Goal: Task Accomplishment & Management: Complete application form

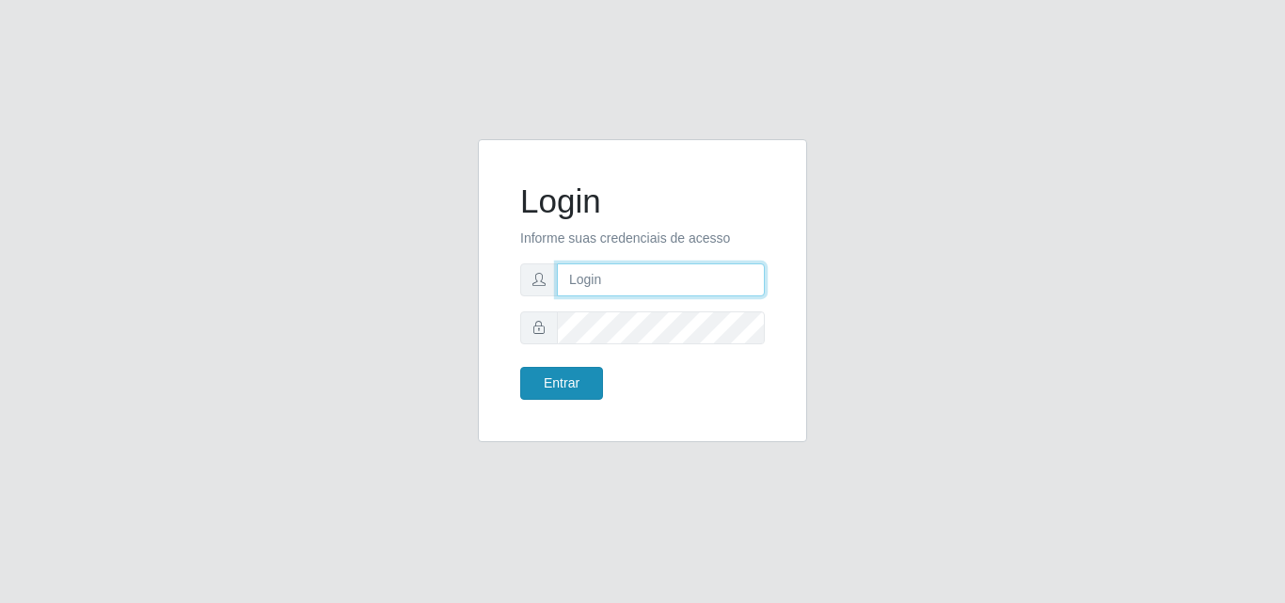
type input "analucia@cestao"
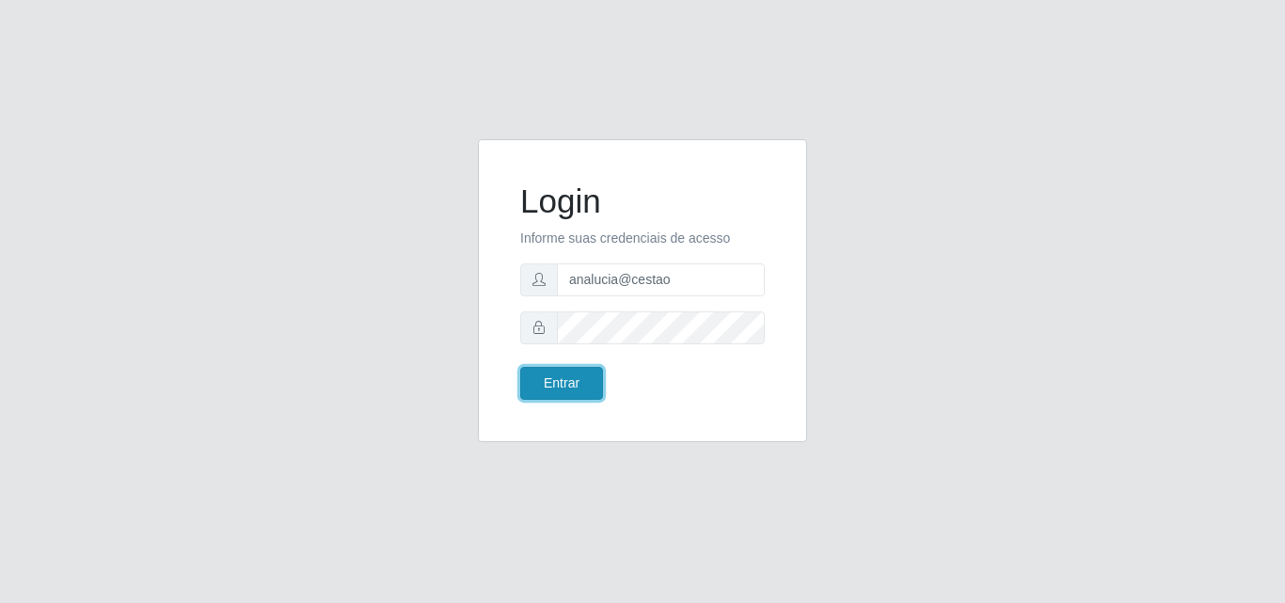
click at [577, 391] on button "Entrar" at bounding box center [561, 383] width 83 height 33
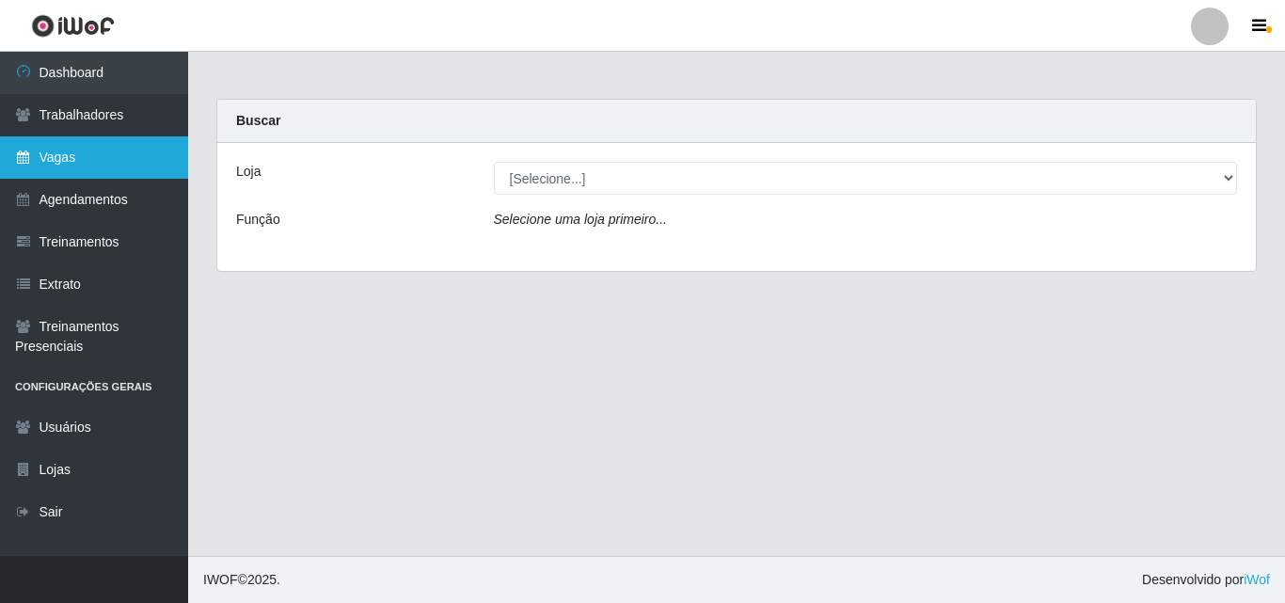
click at [119, 166] on link "Vagas" at bounding box center [94, 157] width 188 height 42
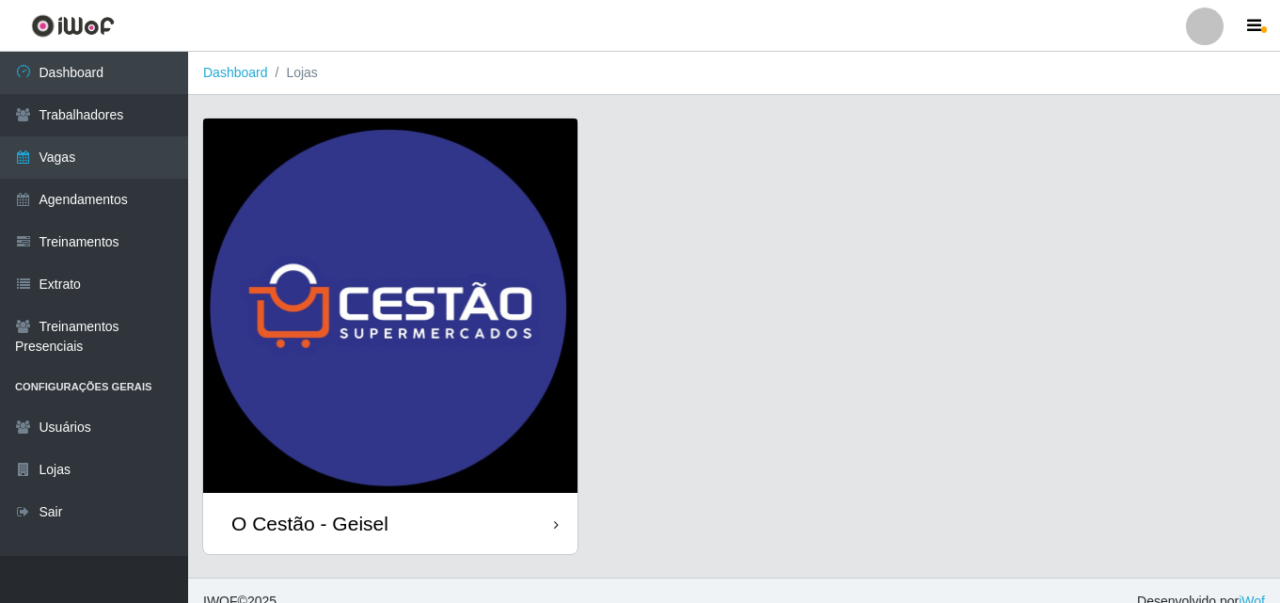
click at [514, 519] on div "O Cestão - Geisel" at bounding box center [390, 523] width 374 height 61
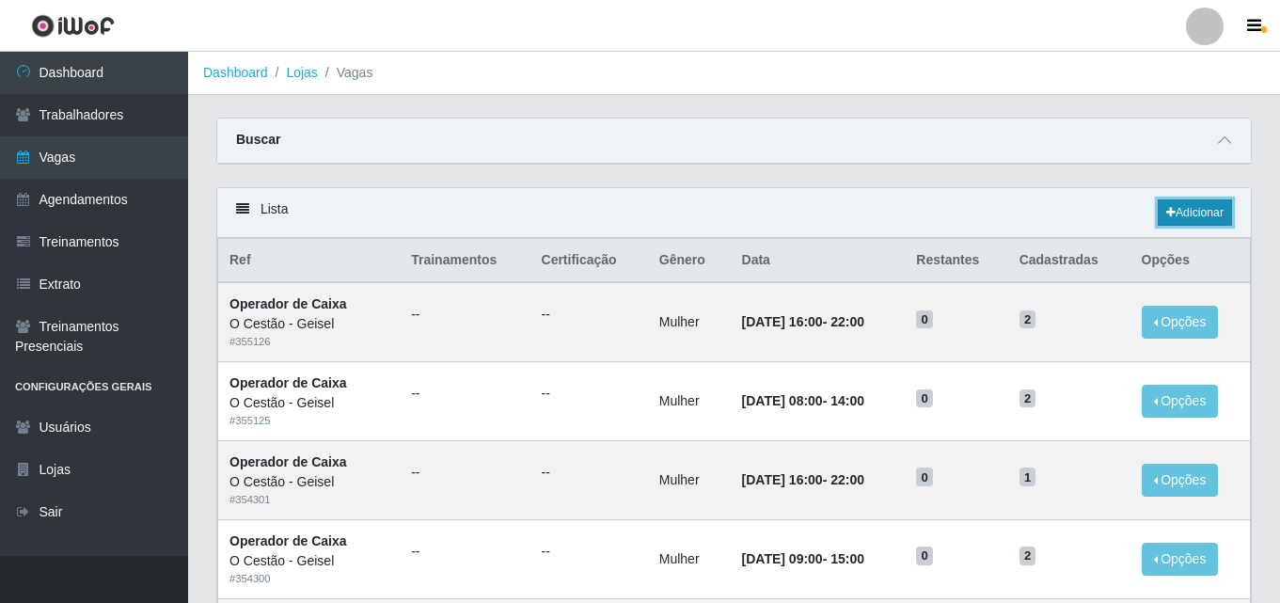
click at [1172, 220] on link "Adicionar" at bounding box center [1195, 212] width 74 height 26
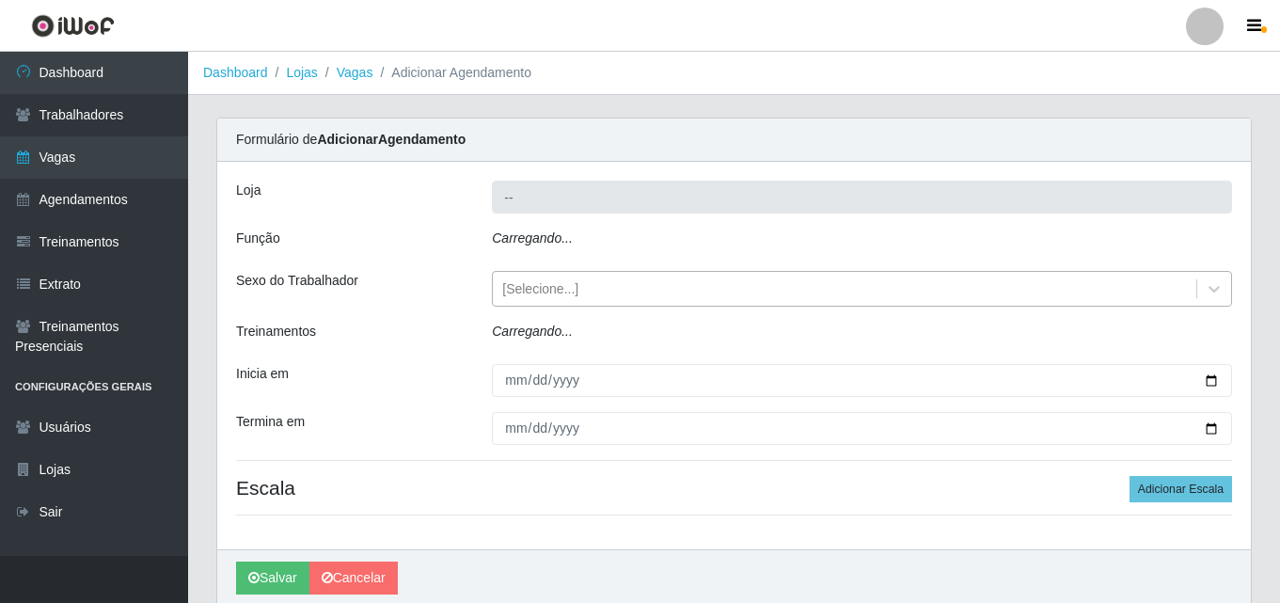
type input "O Cestão - Geisel"
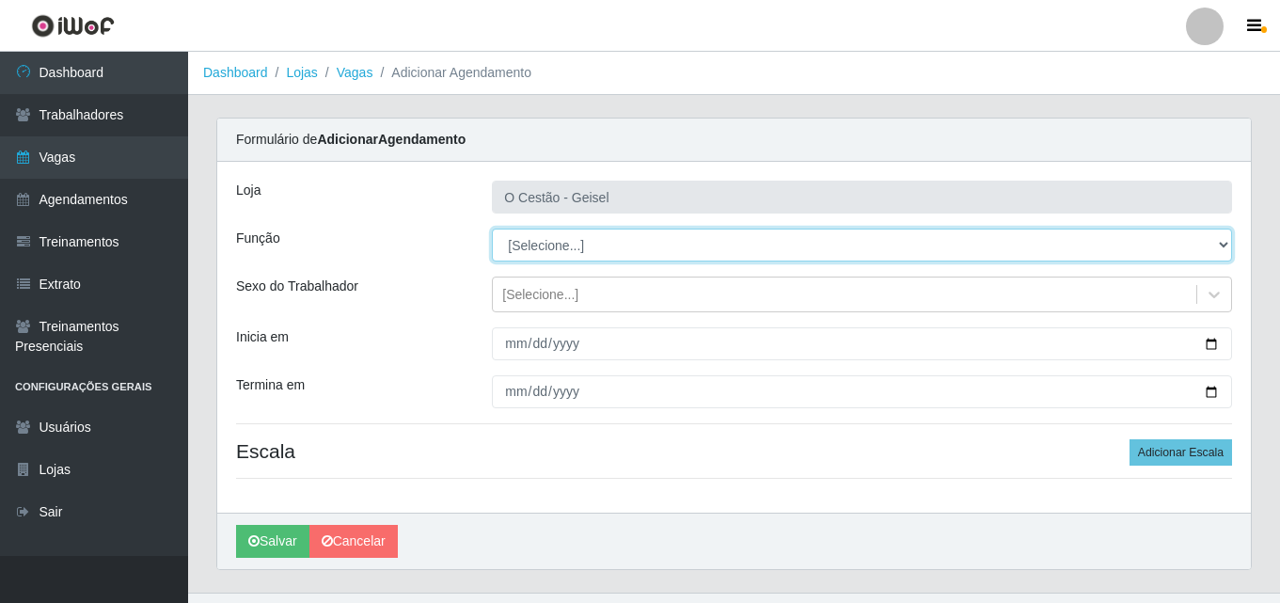
click at [541, 240] on select "[Selecione...] ASG ASG + ASG ++ Auxiliar de Estoque Auxiliar de Estoque + Auxil…" at bounding box center [862, 245] width 740 height 33
select select "72"
click at [492, 229] on select "[Selecione...] ASG ASG + ASG ++ Auxiliar de Estoque Auxiliar de Estoque + Auxil…" at bounding box center [862, 245] width 740 height 33
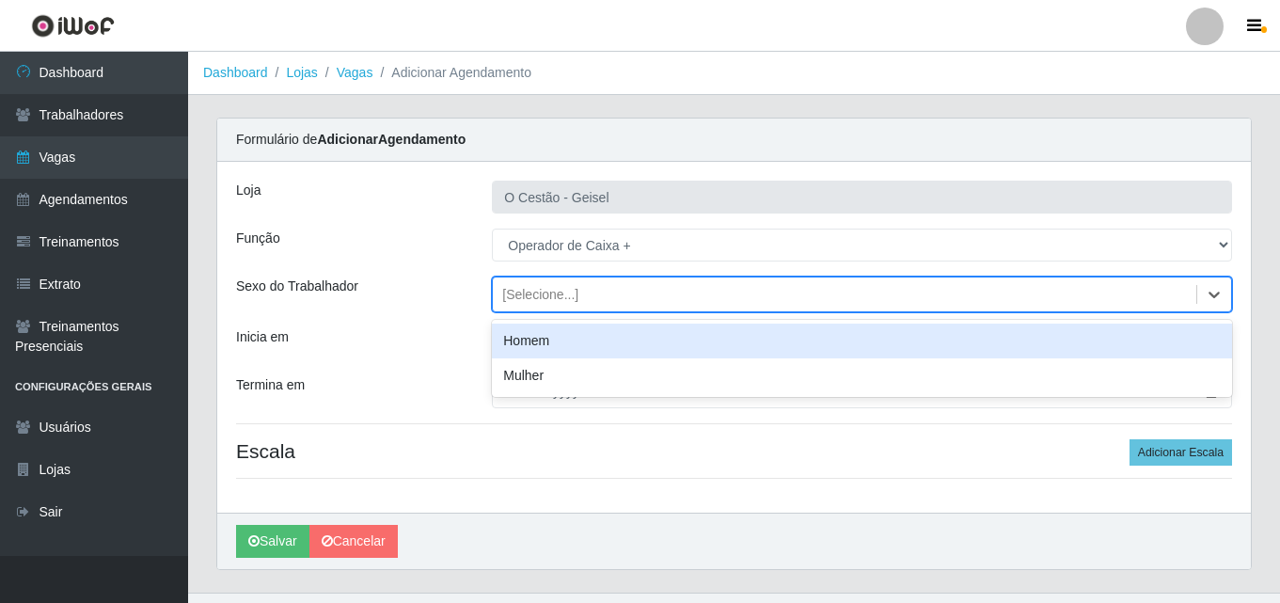
click at [548, 303] on div "[Selecione...]" at bounding box center [540, 295] width 76 height 20
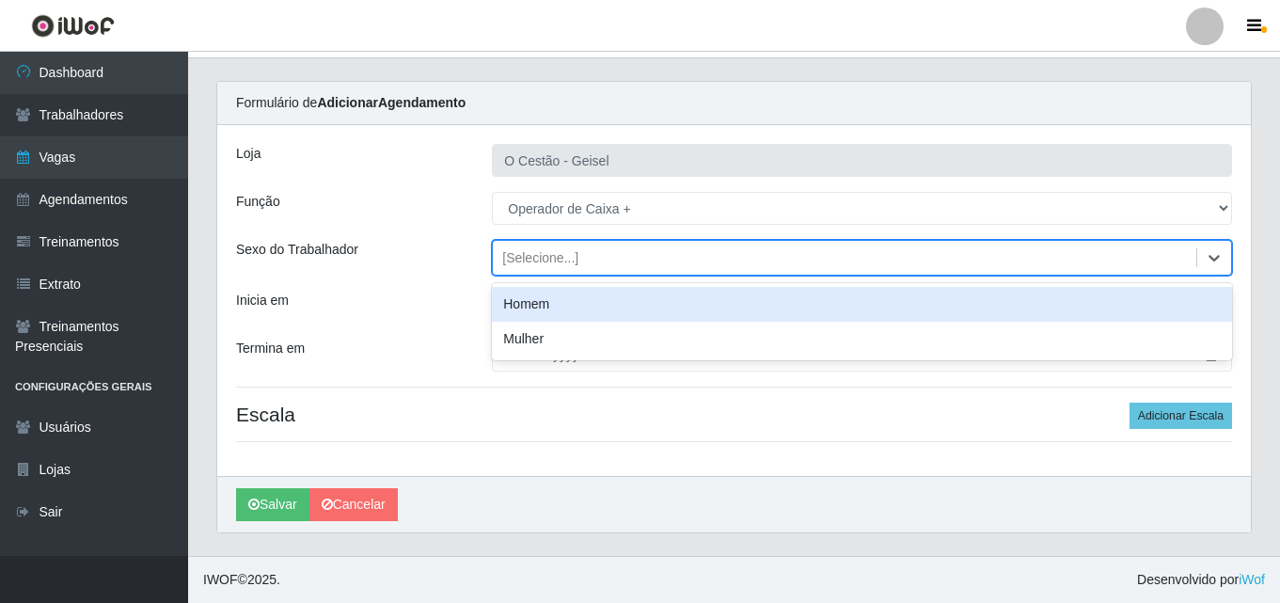
click at [587, 471] on div "Loja O Cestão - Geisel Função [Selecione...] ASG ASG + ASG ++ Auxiliar de Estoq…" at bounding box center [734, 300] width 1034 height 351
click at [519, 263] on div "[Selecione...]" at bounding box center [540, 258] width 76 height 20
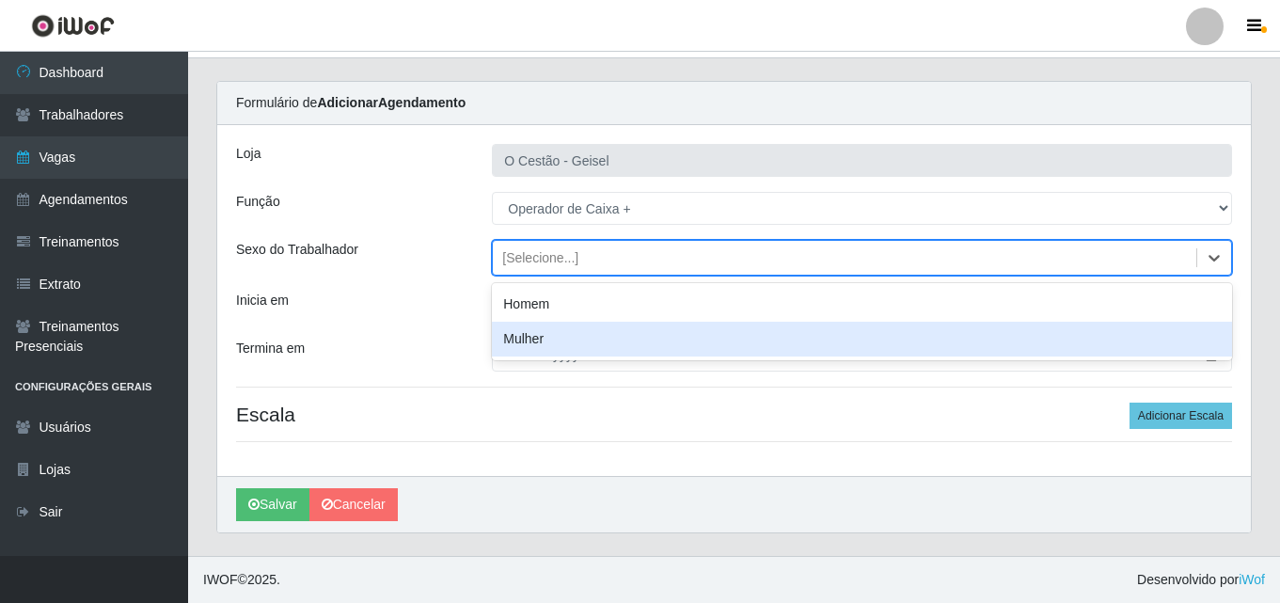
click at [548, 344] on div "Mulher" at bounding box center [862, 339] width 740 height 35
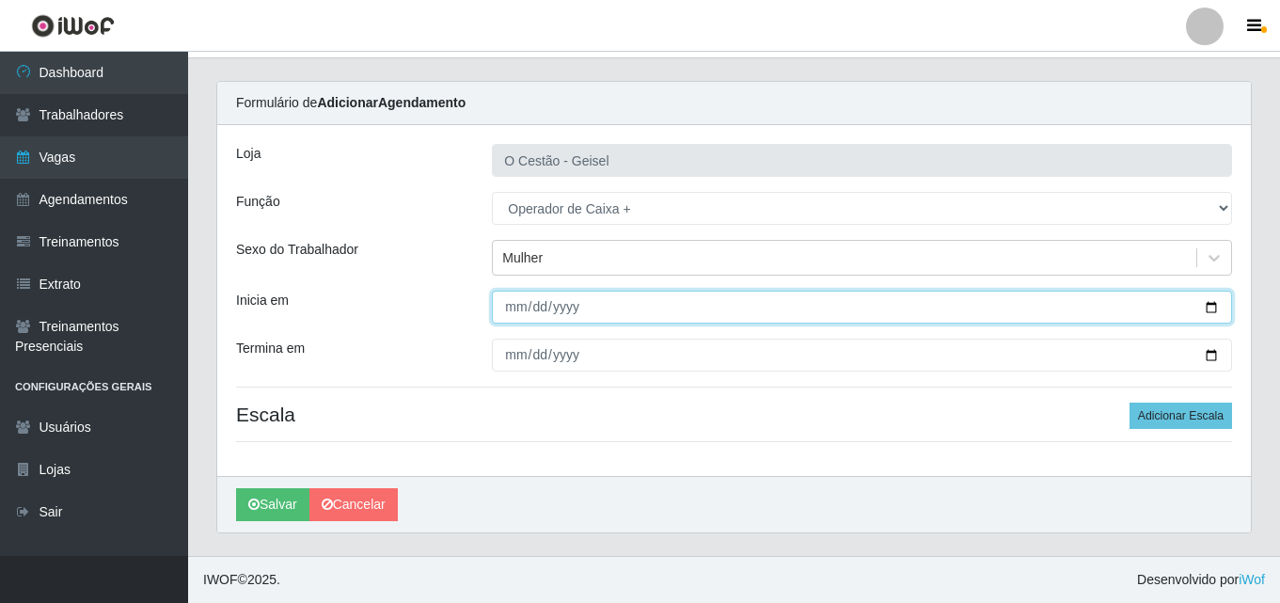
click at [510, 303] on input "Inicia em" at bounding box center [862, 307] width 740 height 33
type input "[DATE]"
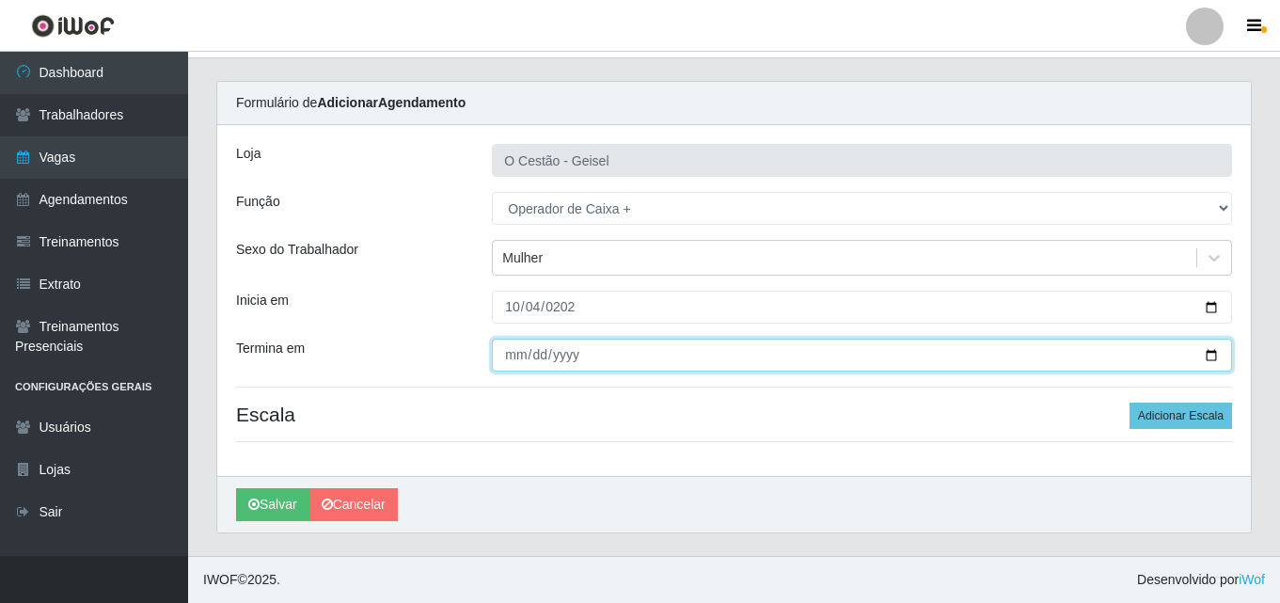
click at [514, 355] on input "Termina em" at bounding box center [862, 355] width 740 height 33
type input "[DATE]"
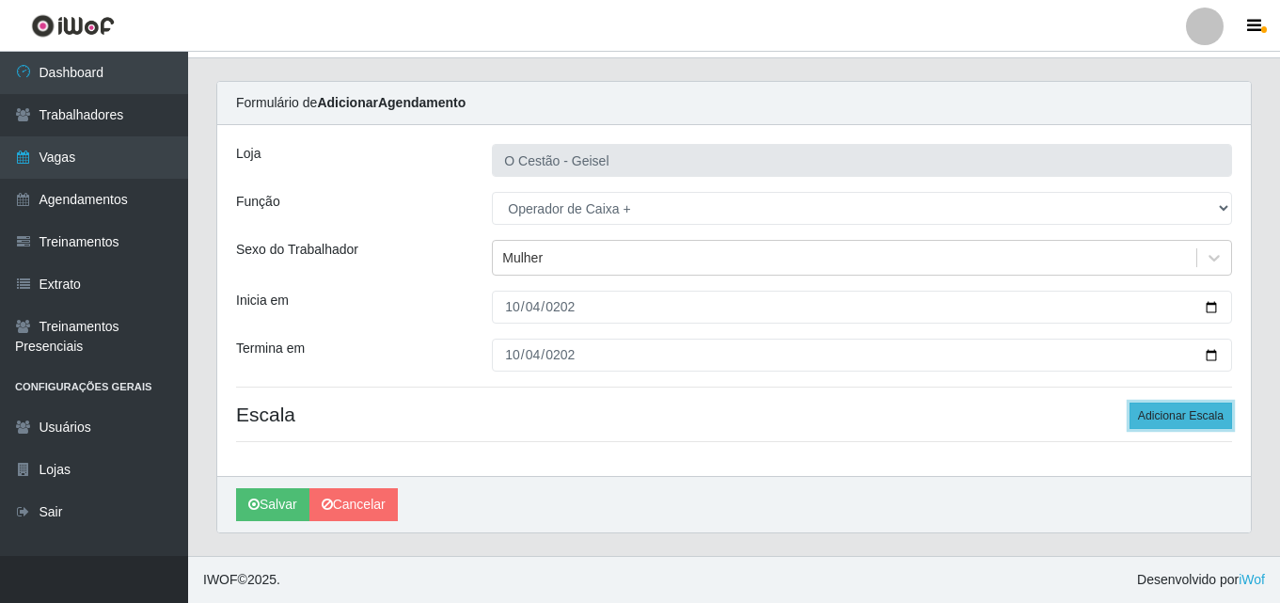
click at [1183, 409] on button "Adicionar Escala" at bounding box center [1181, 416] width 103 height 26
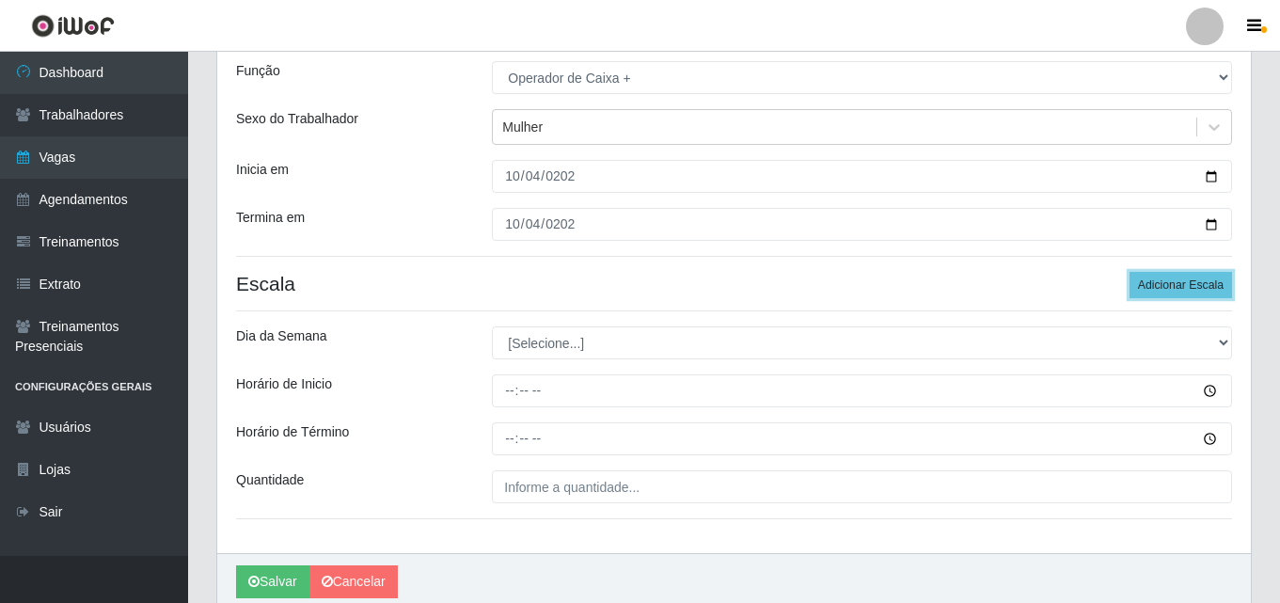
scroll to position [225, 0]
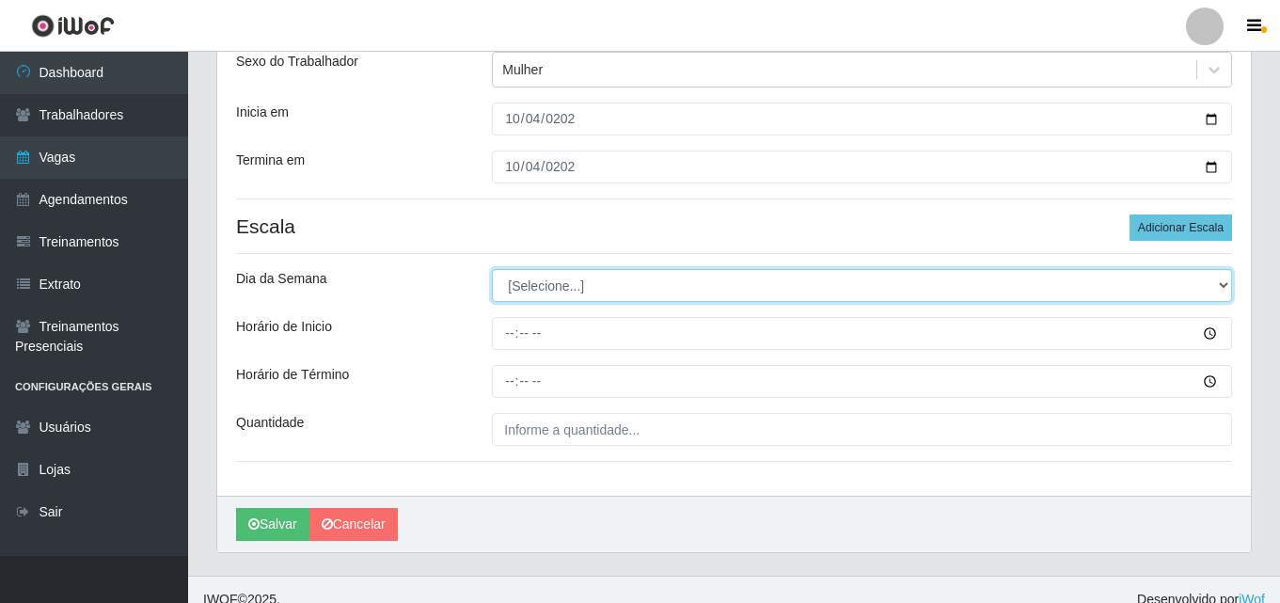
click at [561, 285] on select "[Selecione...] Segunda Terça Quarta Quinta Sexta Sábado Domingo" at bounding box center [862, 285] width 740 height 33
select select "6"
click at [492, 269] on select "[Selecione...] Segunda Terça Quarta Quinta Sexta Sábado Domingo" at bounding box center [862, 285] width 740 height 33
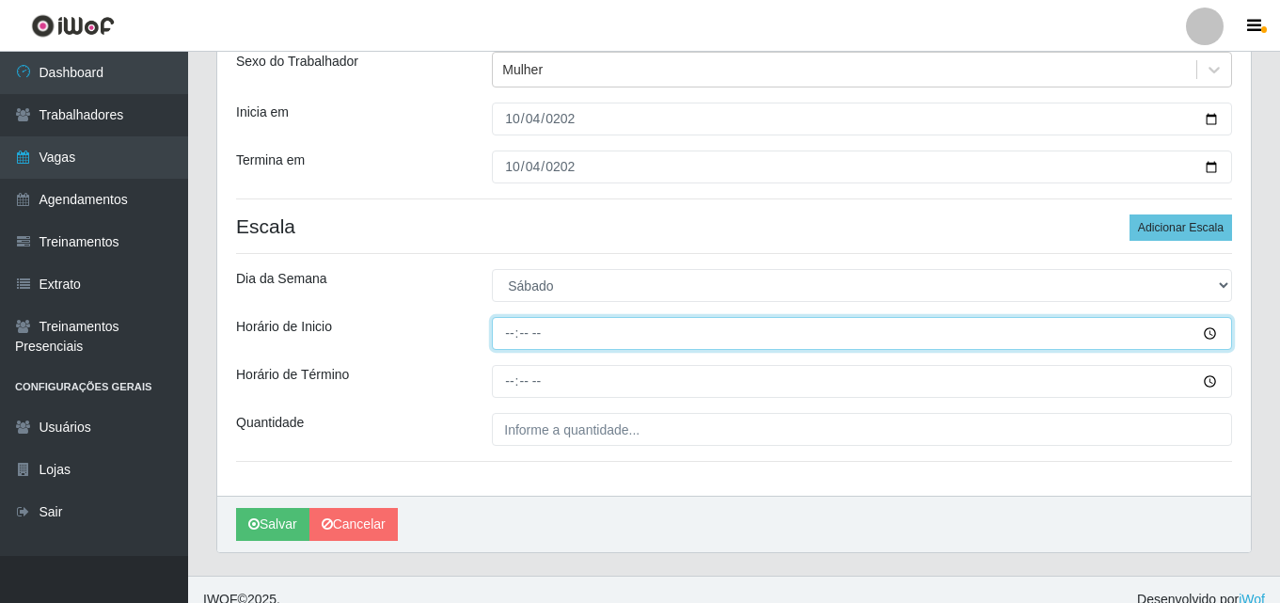
click at [504, 330] on input "Horário de Inicio" at bounding box center [862, 333] width 740 height 33
type input "16:00"
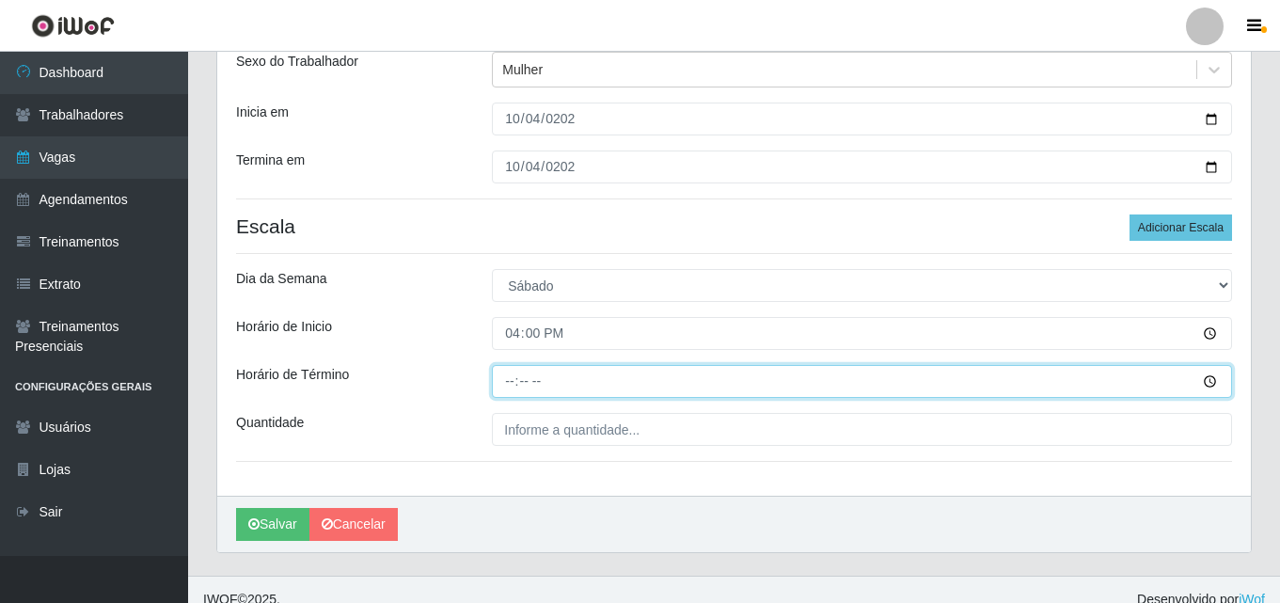
click at [501, 371] on input "Horário de Término" at bounding box center [862, 381] width 740 height 33
type input "22:00"
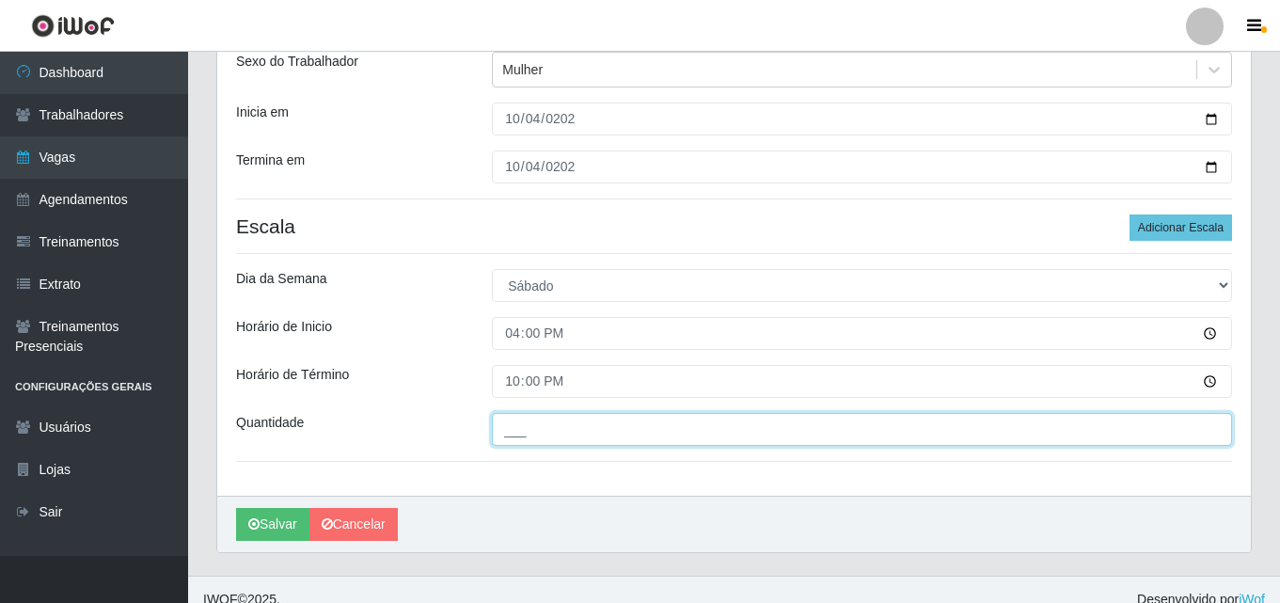
click at [573, 433] on input "___" at bounding box center [862, 429] width 740 height 33
type input "2__"
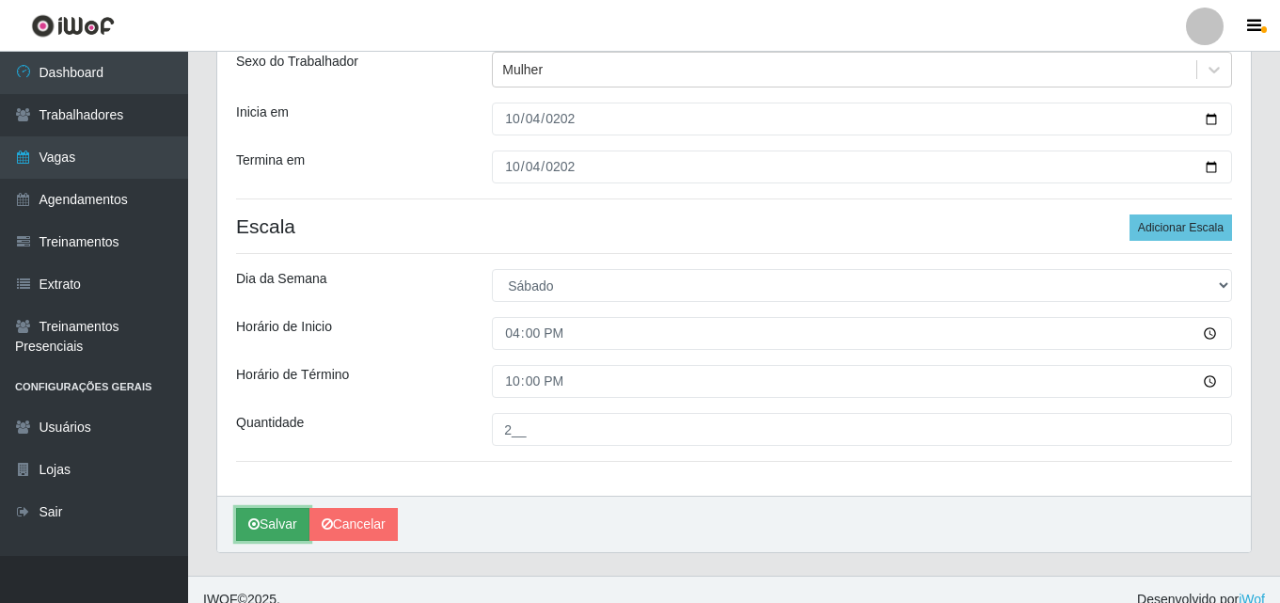
click at [290, 517] on button "Salvar" at bounding box center [272, 524] width 73 height 33
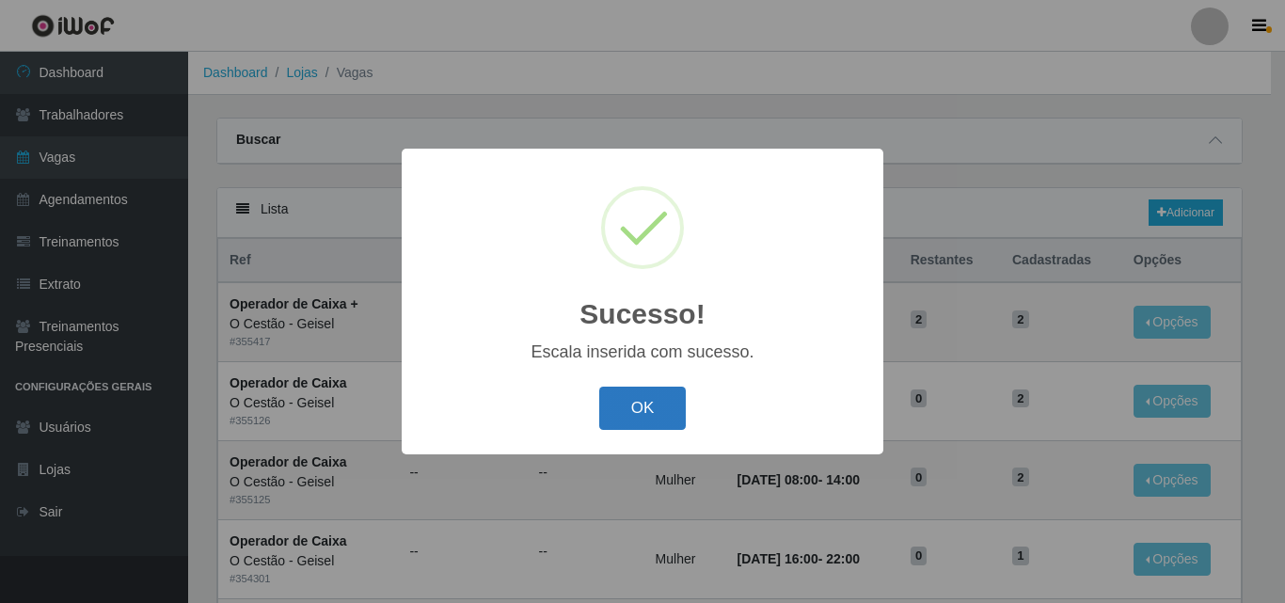
click at [646, 419] on button "OK" at bounding box center [642, 409] width 87 height 44
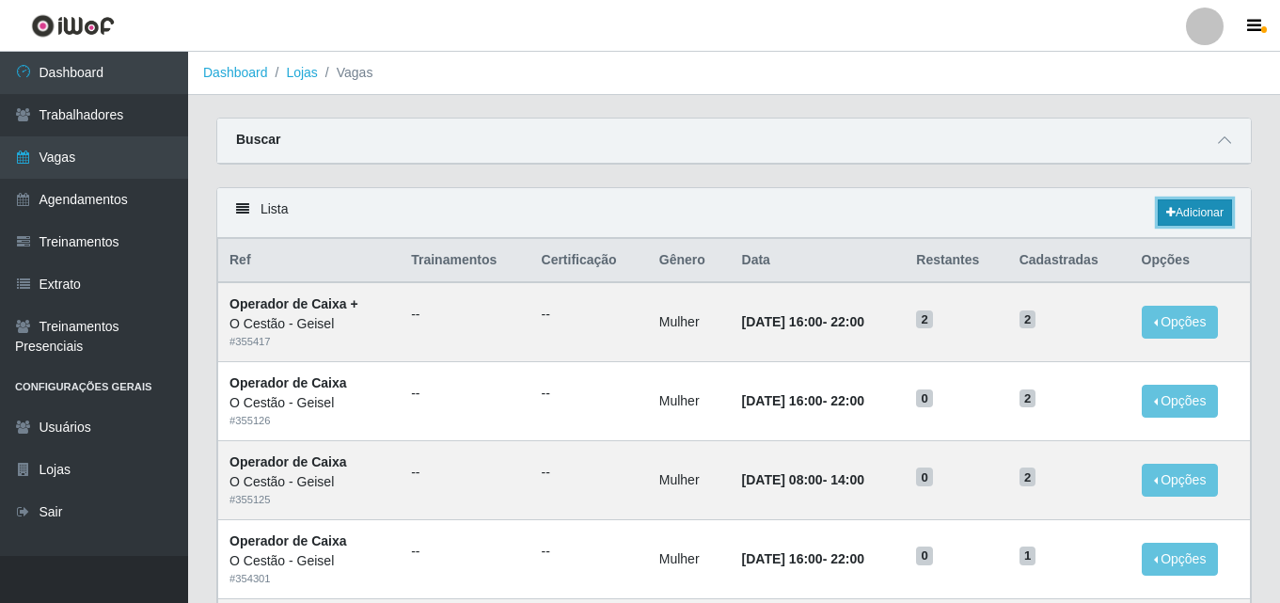
click at [1184, 220] on link "Adicionar" at bounding box center [1195, 212] width 74 height 26
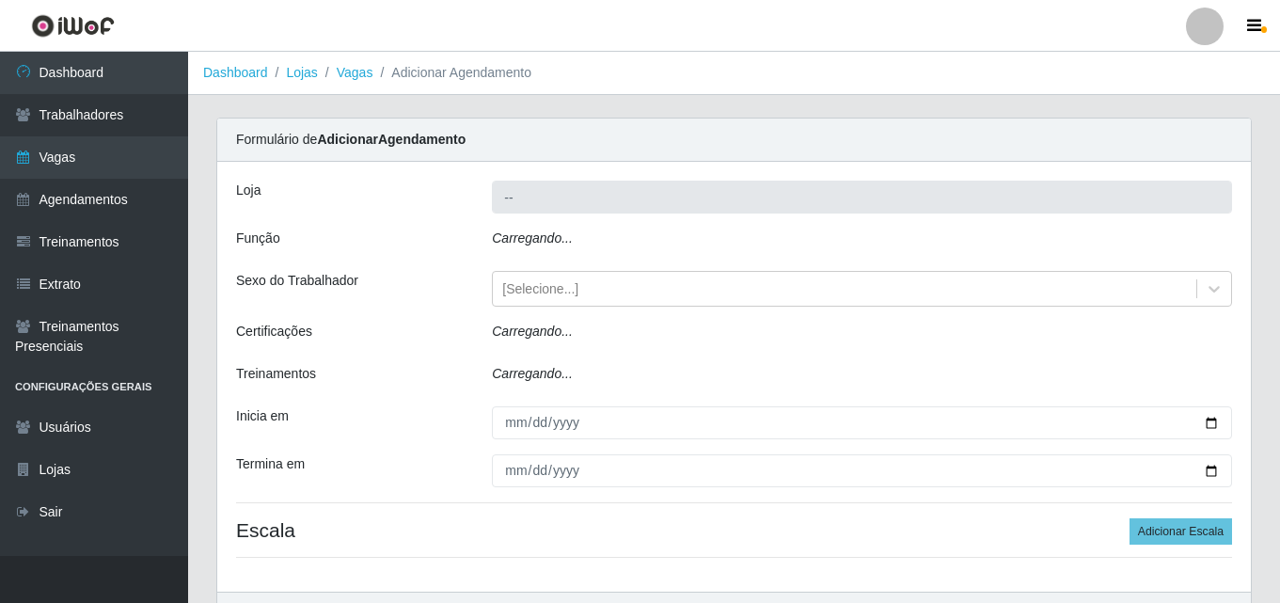
type input "O Cestão - Geisel"
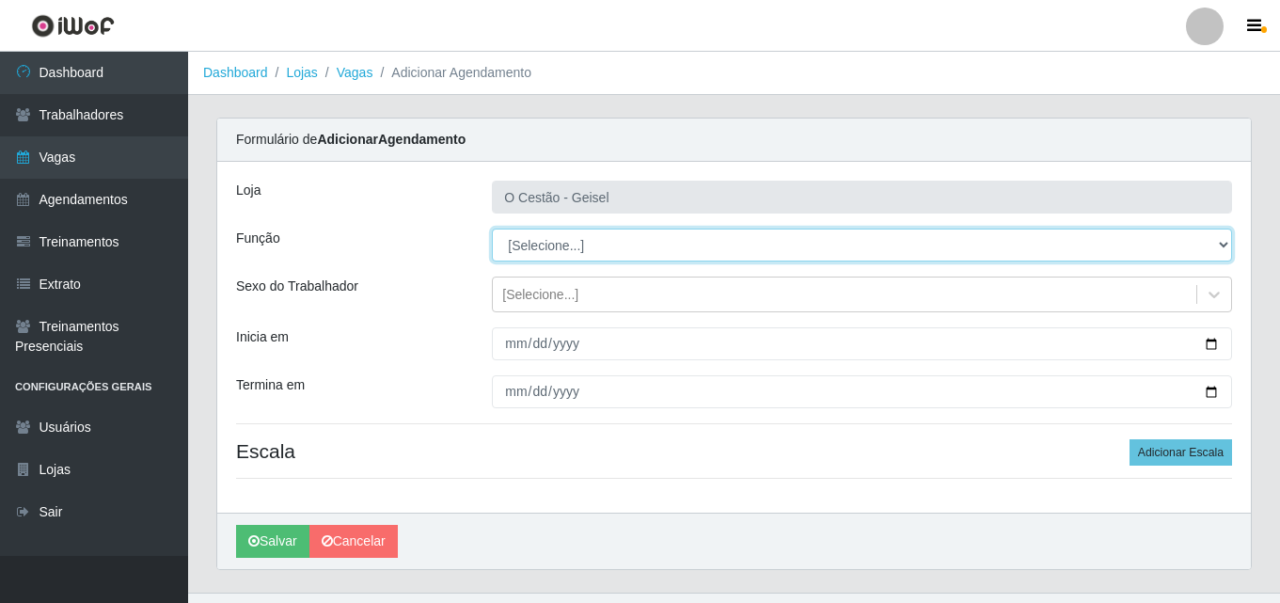
click at [549, 245] on select "[Selecione...] ASG ASG + ASG ++ Auxiliar de Estoque Auxiliar de Estoque + Auxil…" at bounding box center [862, 245] width 740 height 33
select select "72"
click at [492, 229] on select "[Selecione...] ASG ASG + ASG ++ Auxiliar de Estoque Auxiliar de Estoque + Auxil…" at bounding box center [862, 245] width 740 height 33
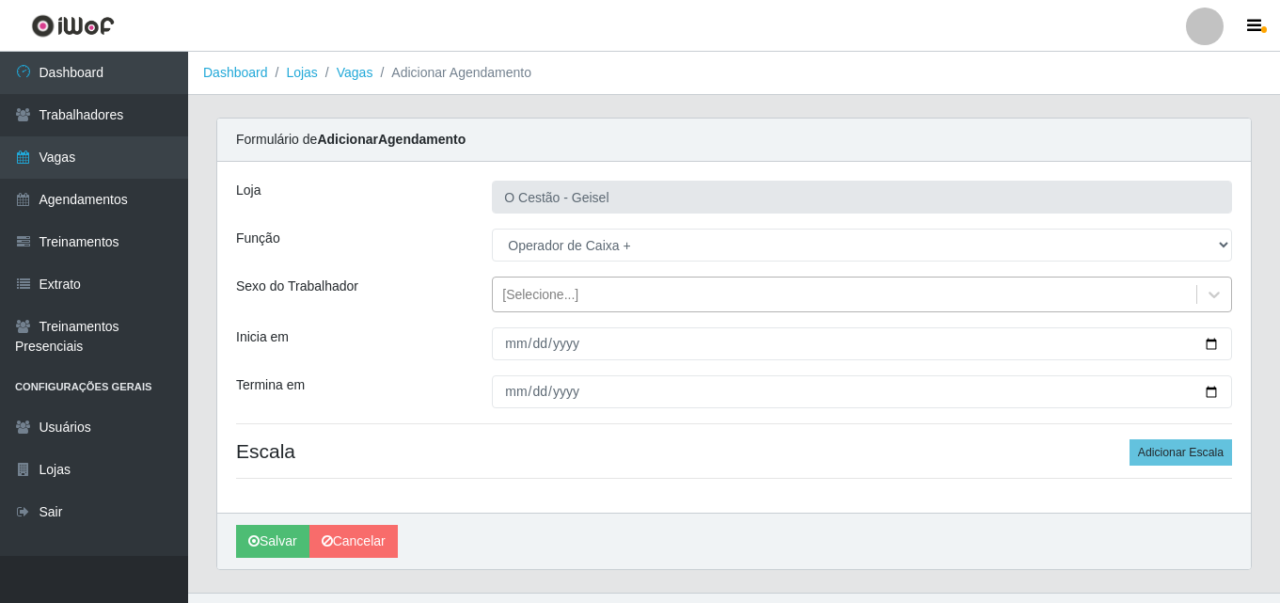
click at [528, 292] on div "[Selecione...]" at bounding box center [540, 295] width 76 height 20
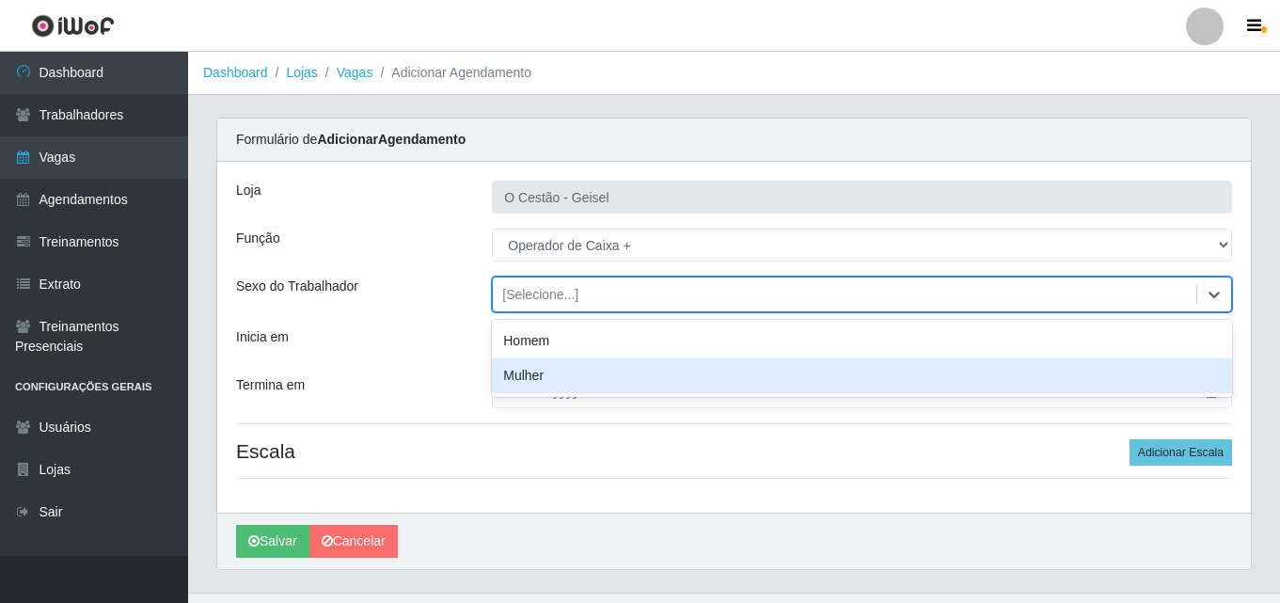
click at [526, 387] on div "Mulher" at bounding box center [862, 375] width 740 height 35
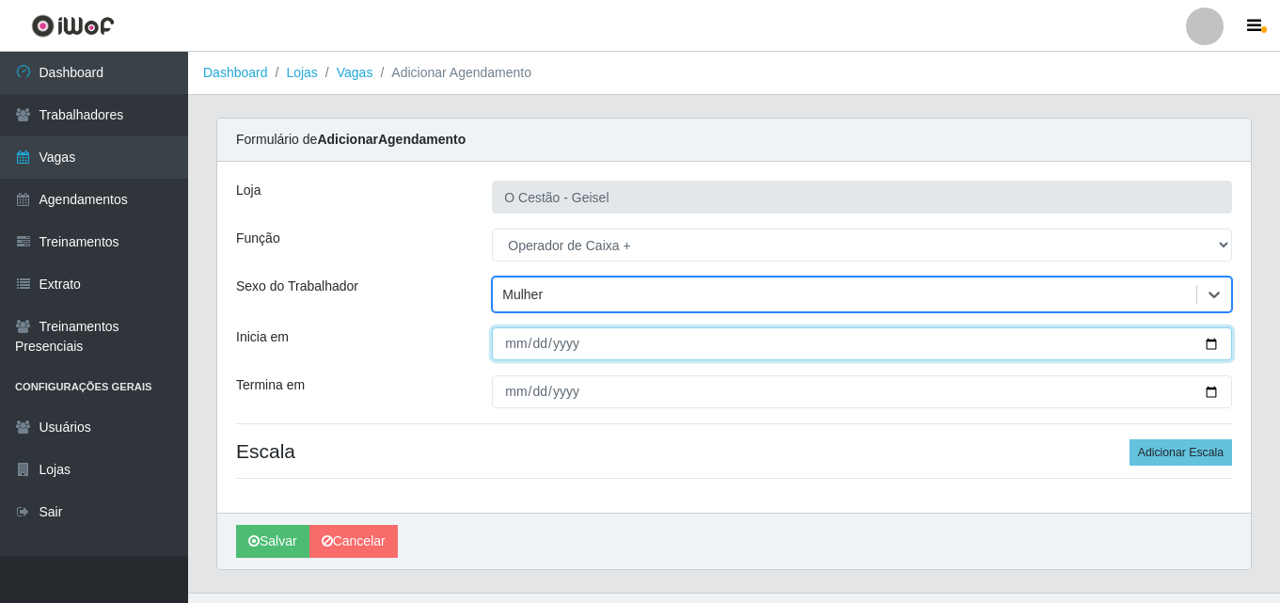
click at [513, 332] on input "Inicia em" at bounding box center [862, 343] width 740 height 33
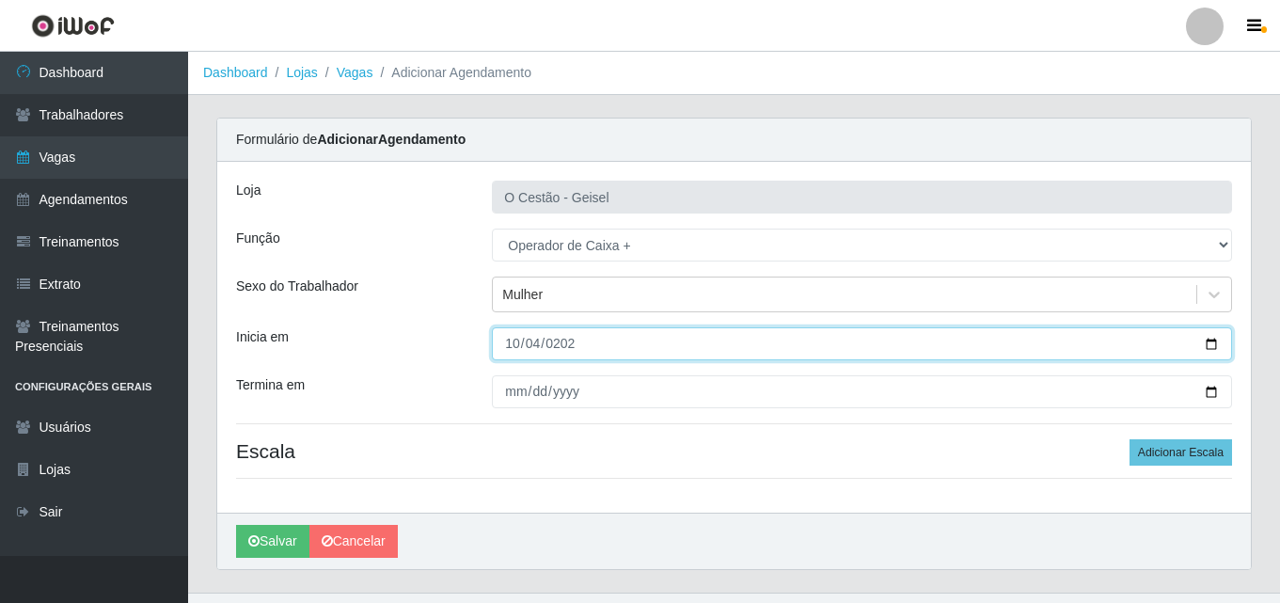
type input "[DATE]"
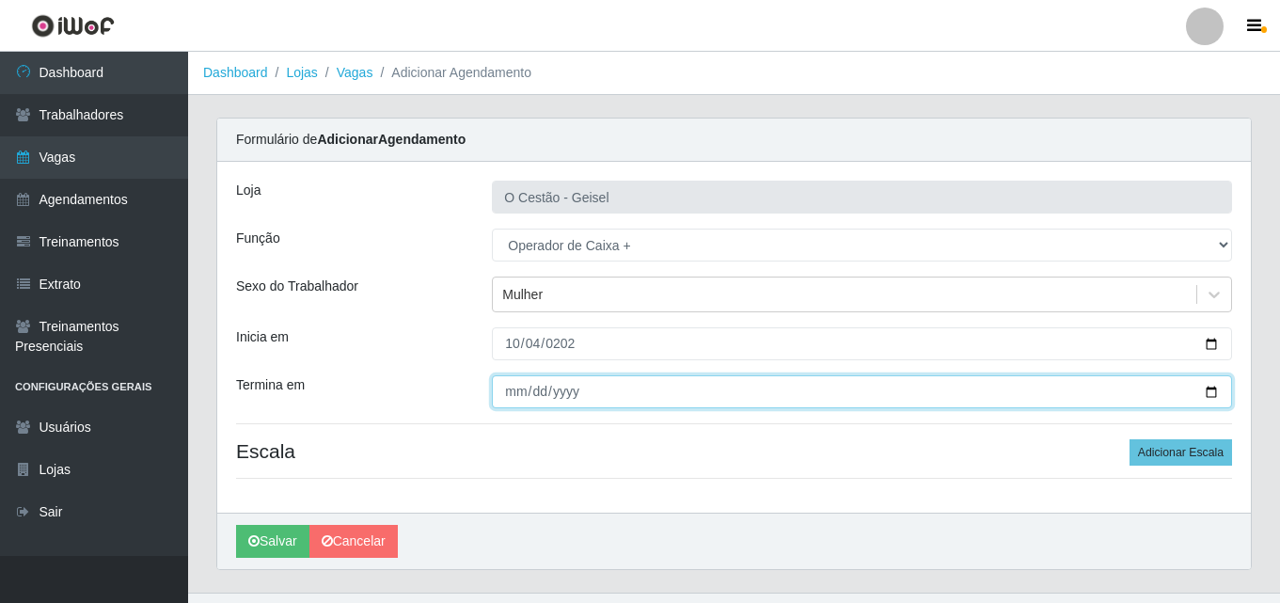
click at [505, 375] on input "Termina em" at bounding box center [862, 391] width 740 height 33
type input "[DATE]"
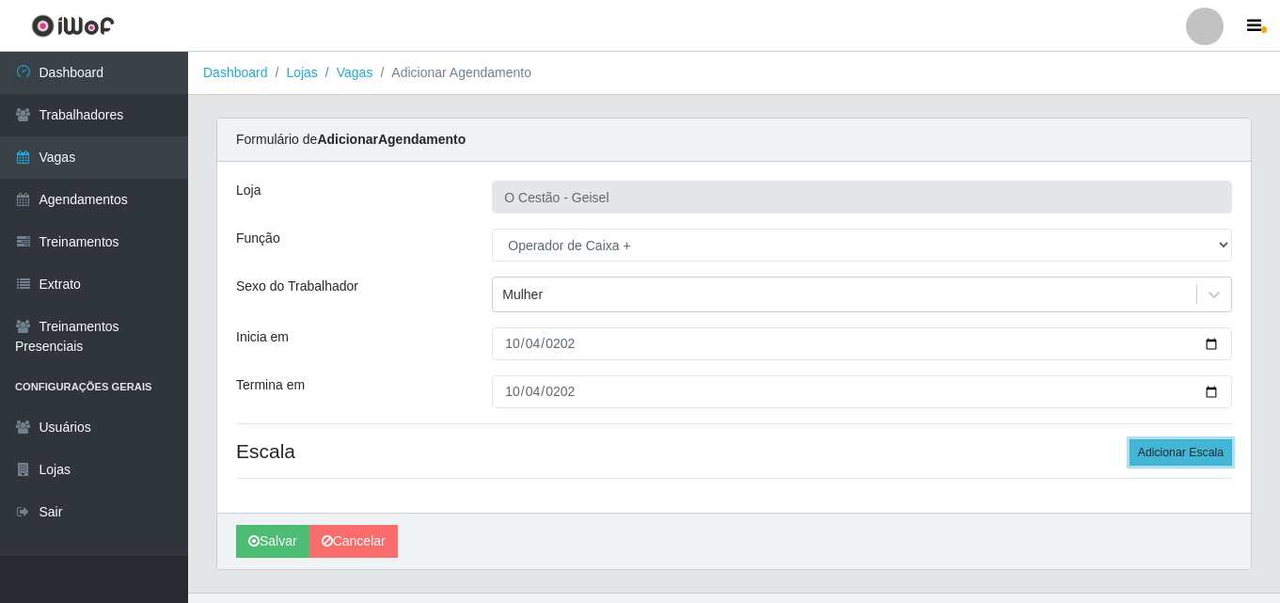
click at [1174, 453] on button "Adicionar Escala" at bounding box center [1181, 452] width 103 height 26
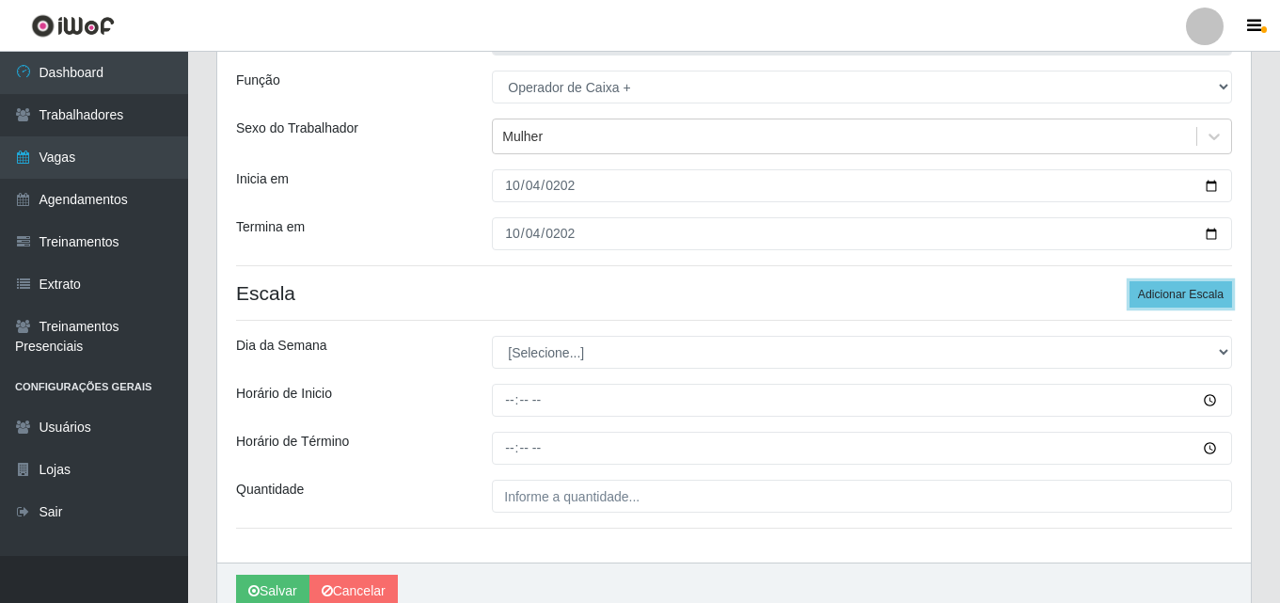
scroll to position [188, 0]
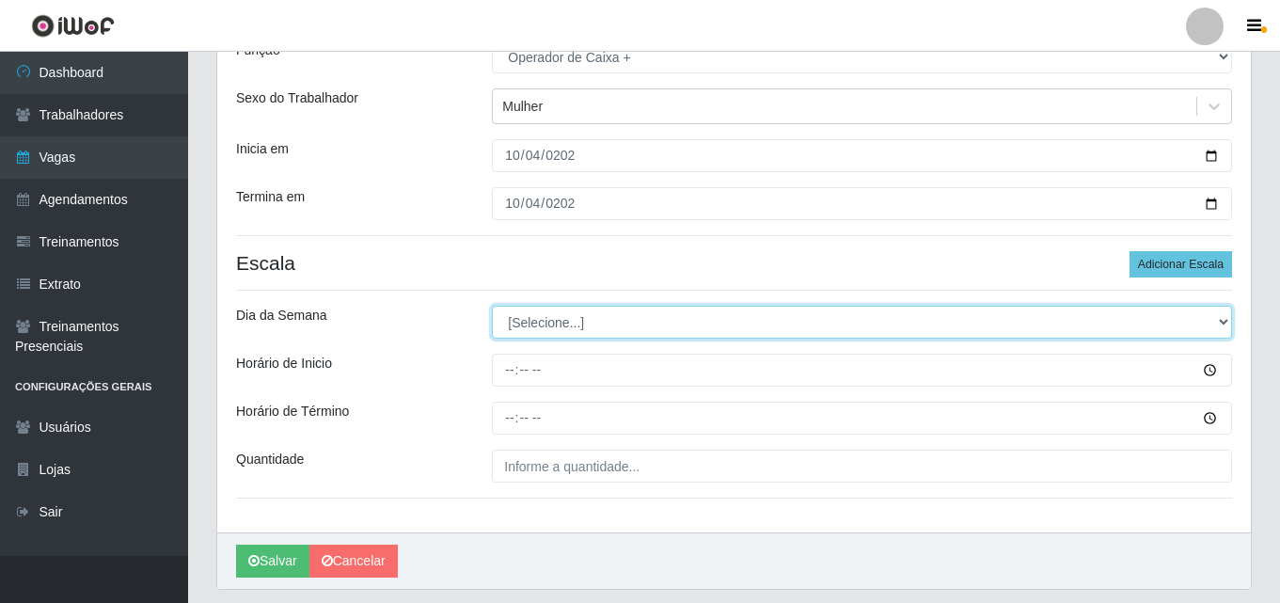
click at [577, 328] on select "[Selecione...] Segunda Terça Quarta Quinta Sexta Sábado Domingo" at bounding box center [862, 322] width 740 height 33
select select "6"
click at [492, 306] on select "[Selecione...] Segunda Terça Quarta Quinta Sexta Sábado Domingo" at bounding box center [862, 322] width 740 height 33
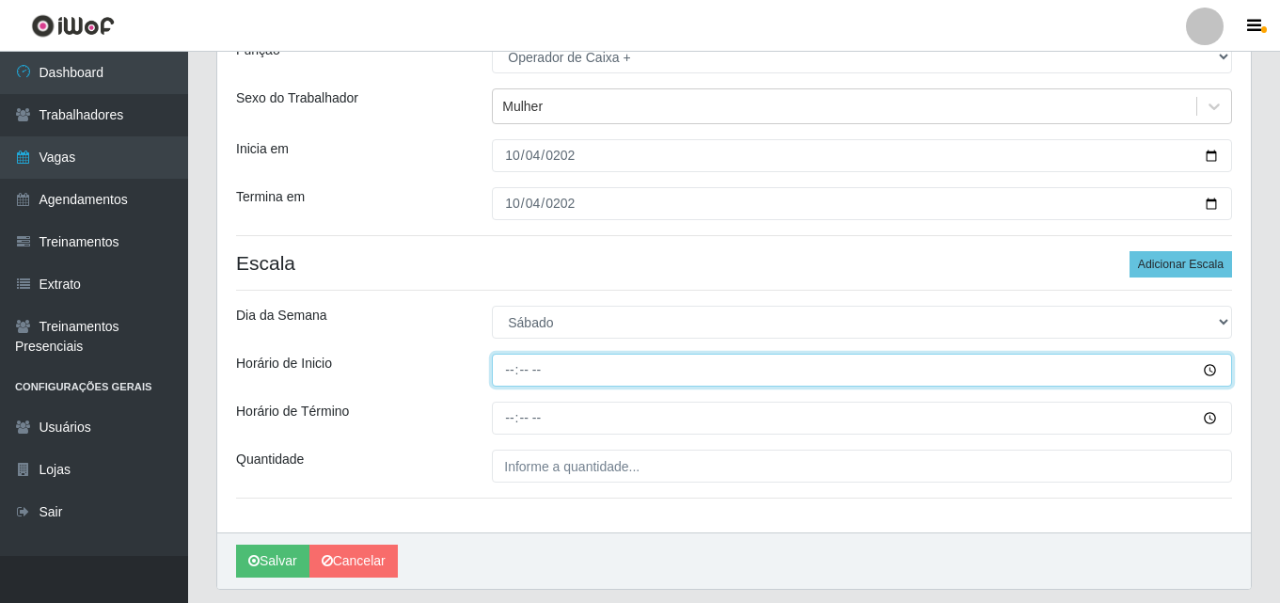
click at [509, 372] on input "Horário de Inicio" at bounding box center [862, 370] width 740 height 33
type input "08:00"
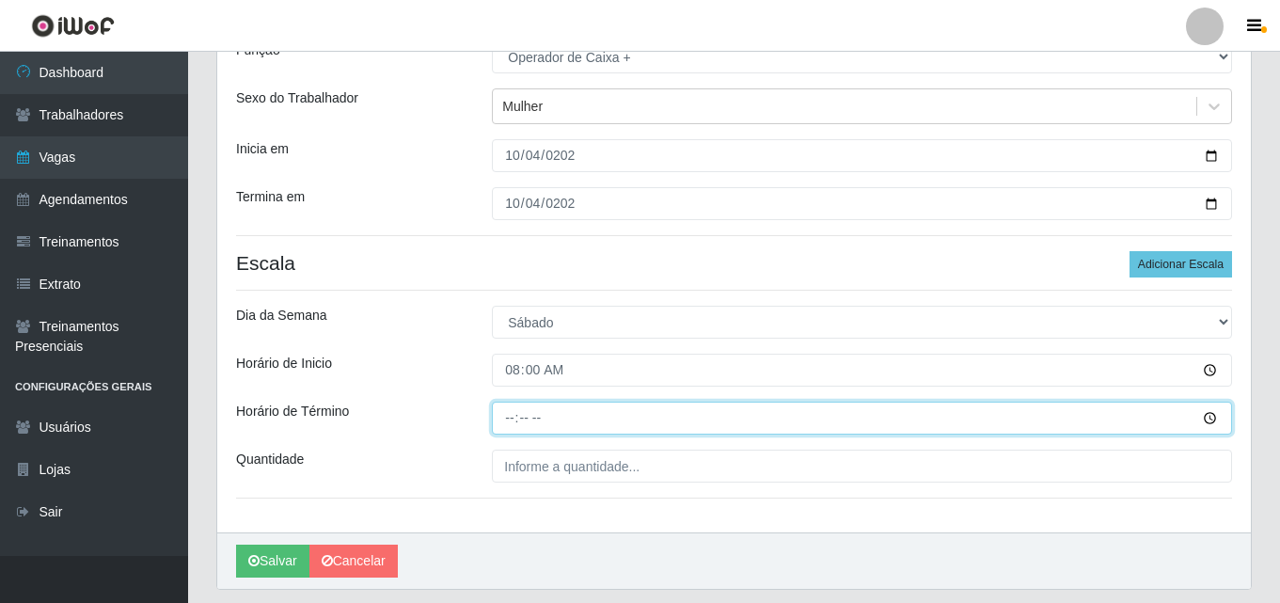
click at [499, 412] on input "Horário de Término" at bounding box center [862, 418] width 740 height 33
type input "14:00"
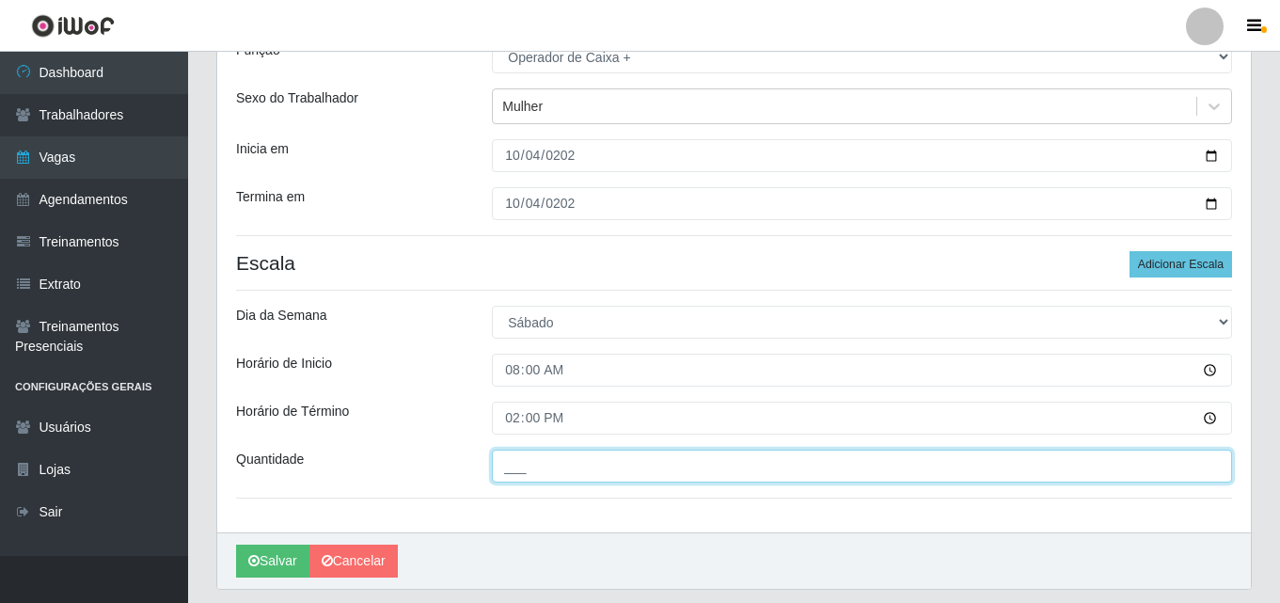
click at [554, 472] on input "___" at bounding box center [862, 466] width 740 height 33
type input "1__"
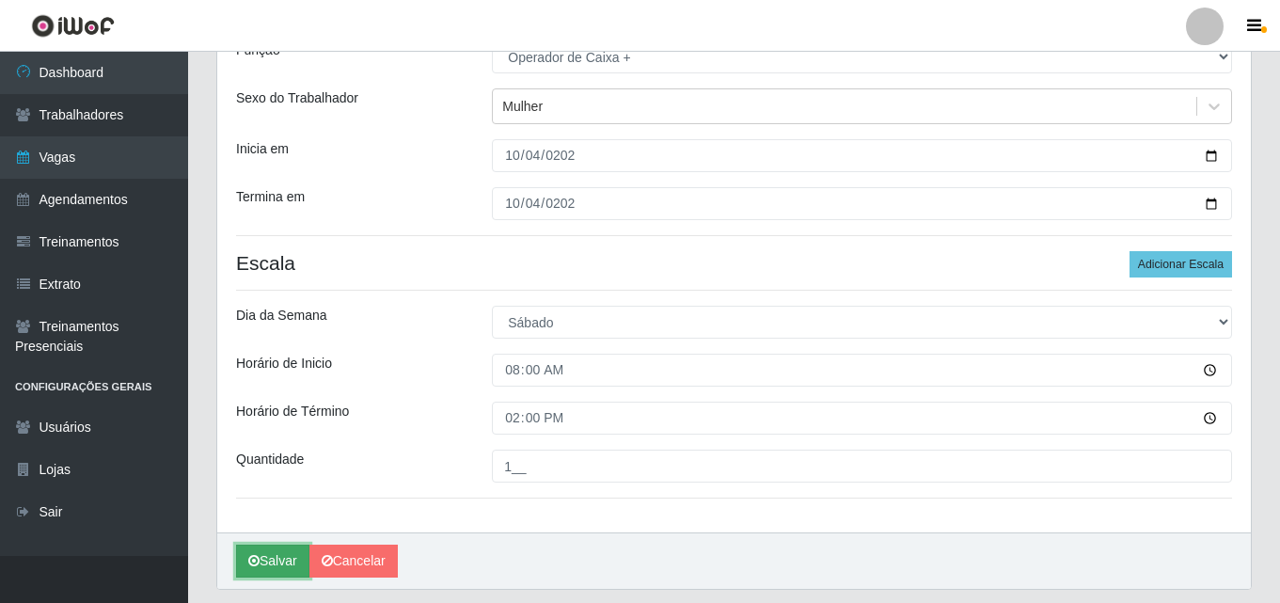
click at [299, 546] on button "Salvar" at bounding box center [272, 561] width 73 height 33
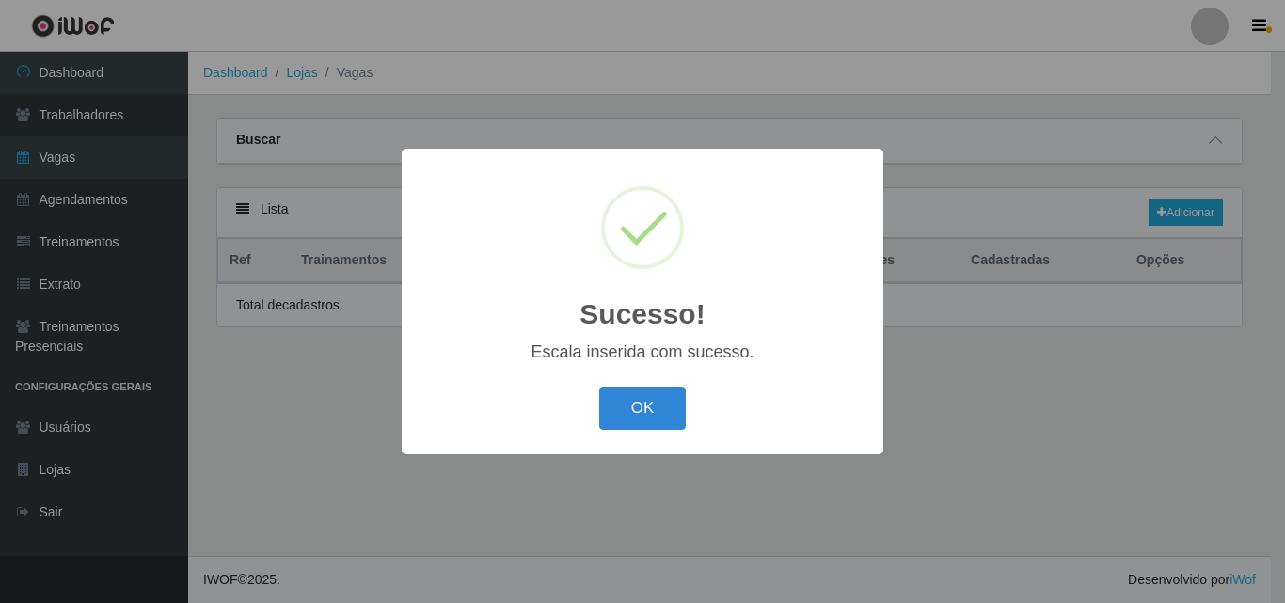
click at [292, 554] on div "Sucesso! × Escala inserida com sucesso. OK Cancel" at bounding box center [642, 301] width 1285 height 603
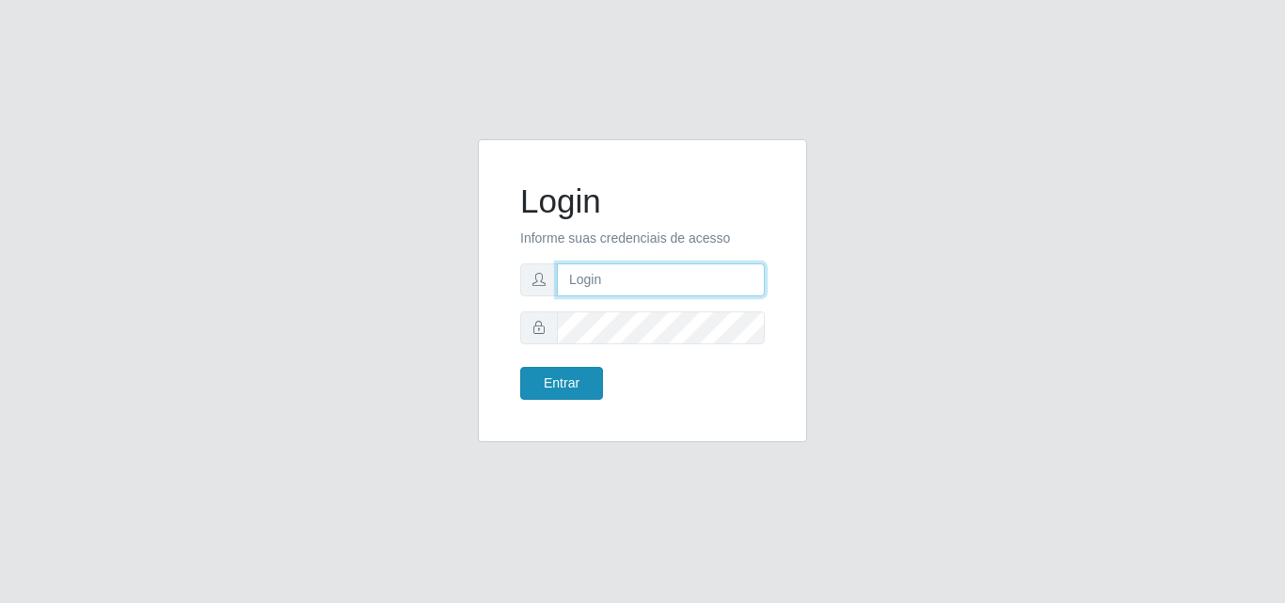
type input "analucia@cestao"
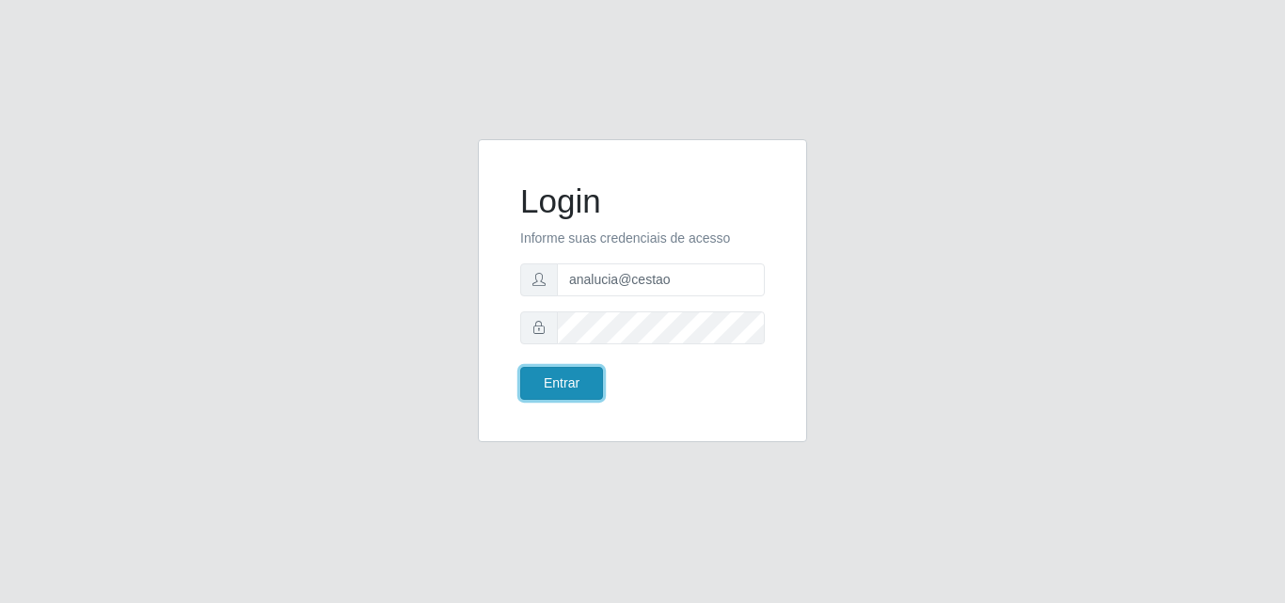
click at [557, 378] on button "Entrar" at bounding box center [561, 383] width 83 height 33
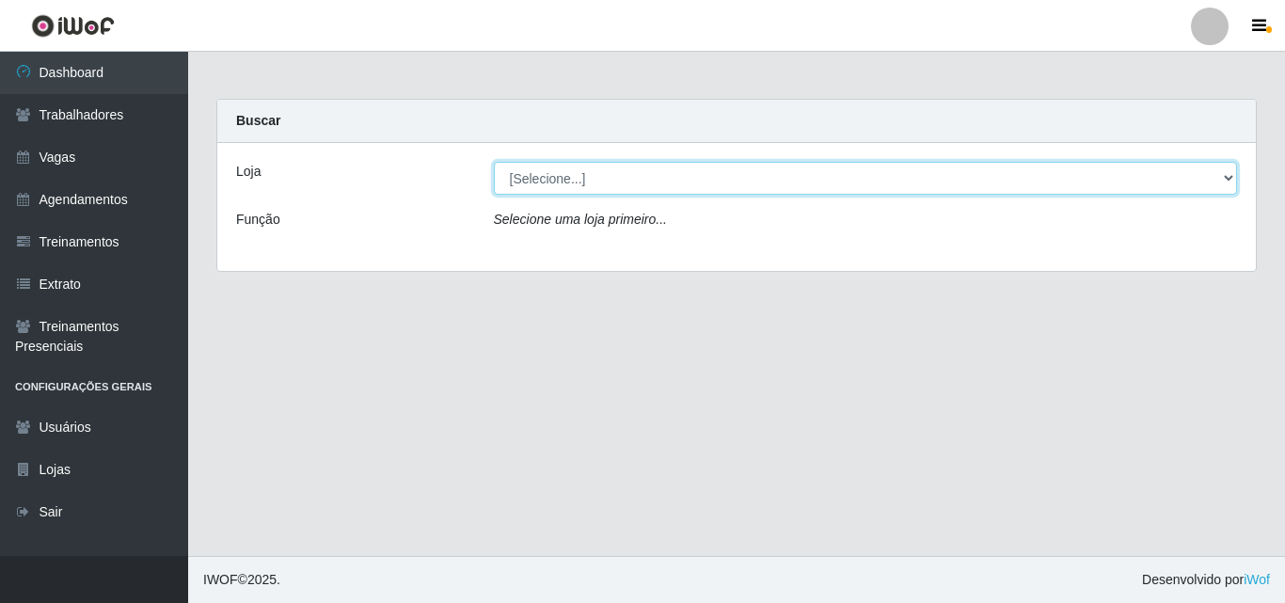
click at [593, 183] on select "[Selecione...] O Cestão - Geisel" at bounding box center [866, 178] width 744 height 33
select select "224"
click at [494, 162] on select "[Selecione...] O Cestão - Geisel" at bounding box center [866, 178] width 744 height 33
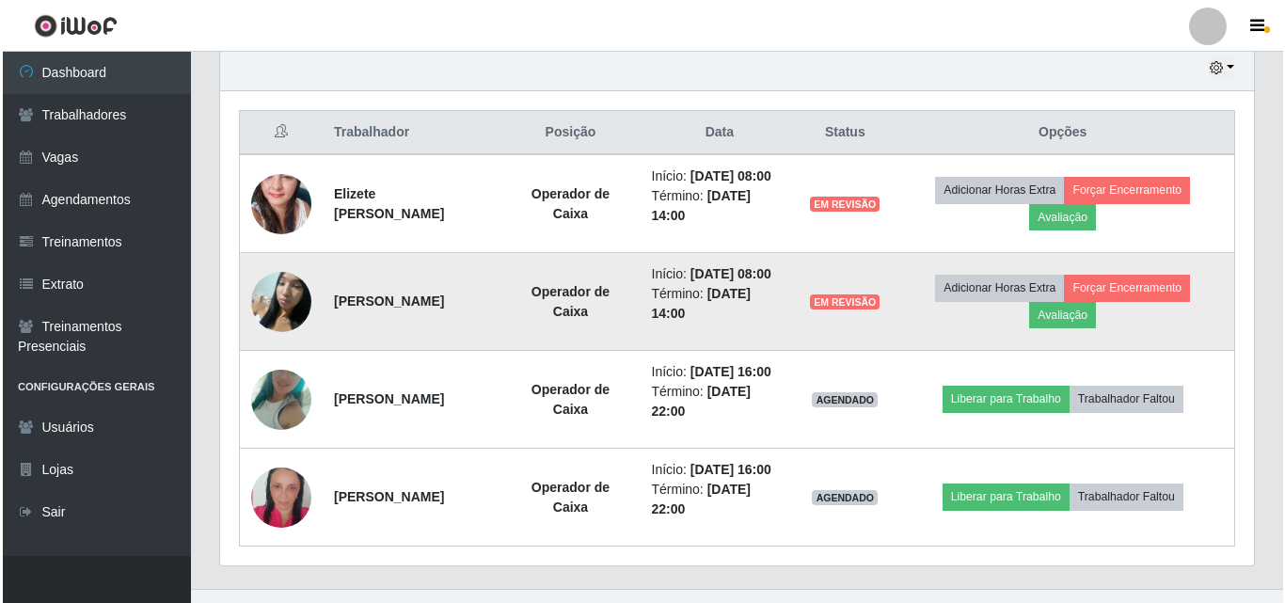
scroll to position [703, 0]
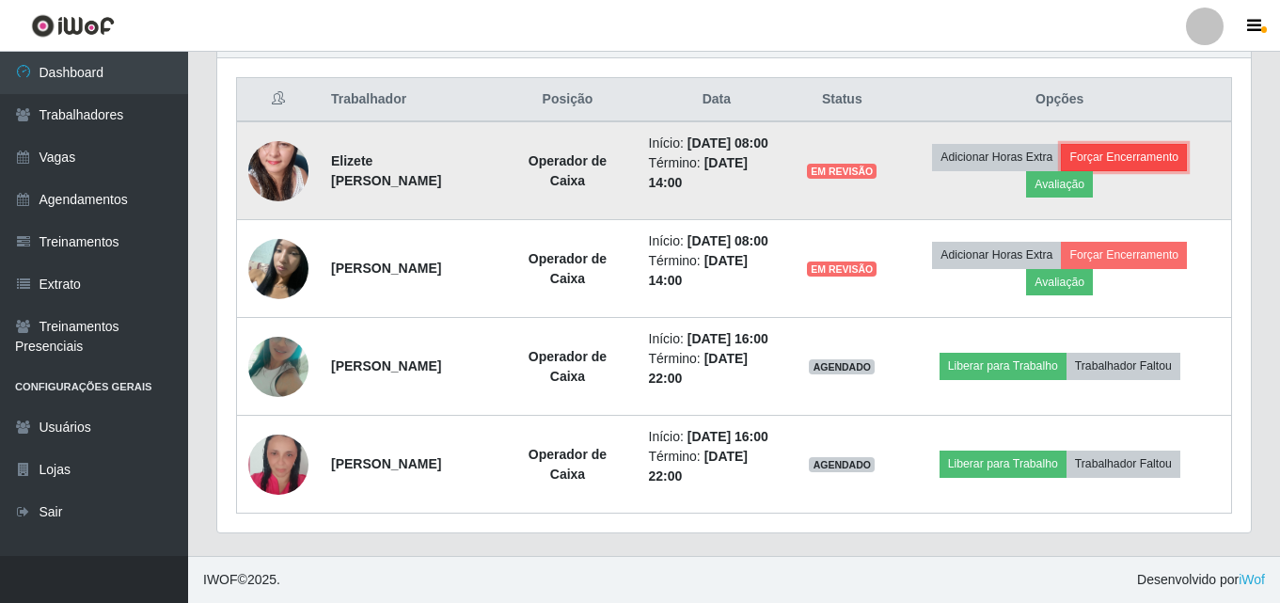
click at [1153, 151] on button "Forçar Encerramento" at bounding box center [1124, 157] width 126 height 26
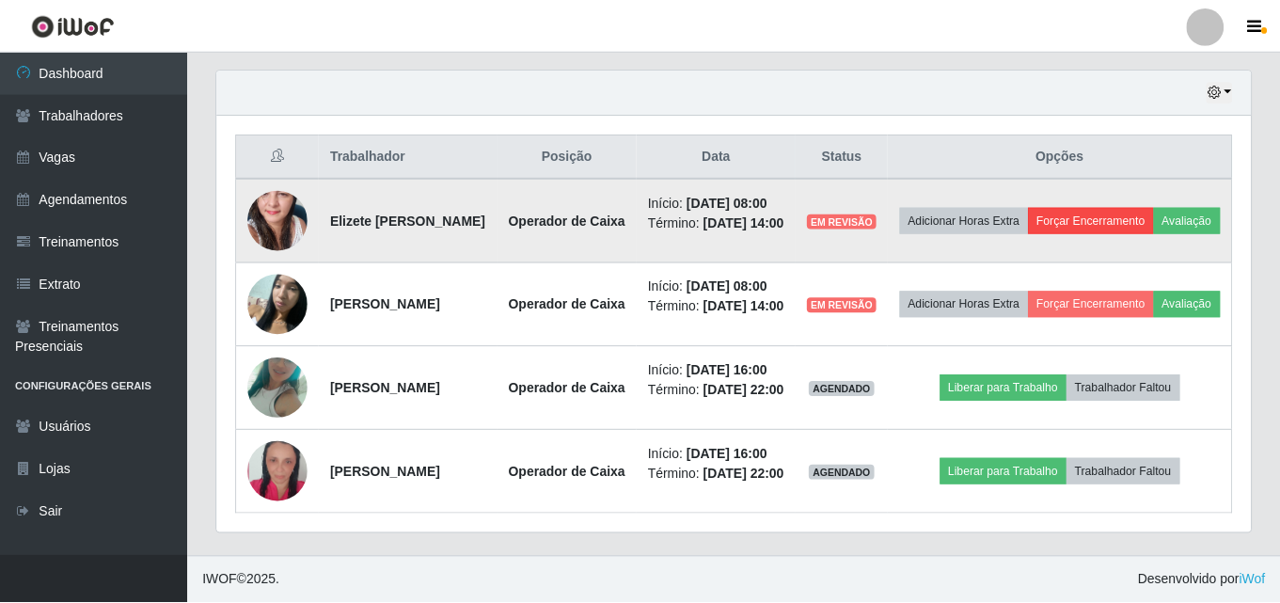
scroll to position [390, 1024]
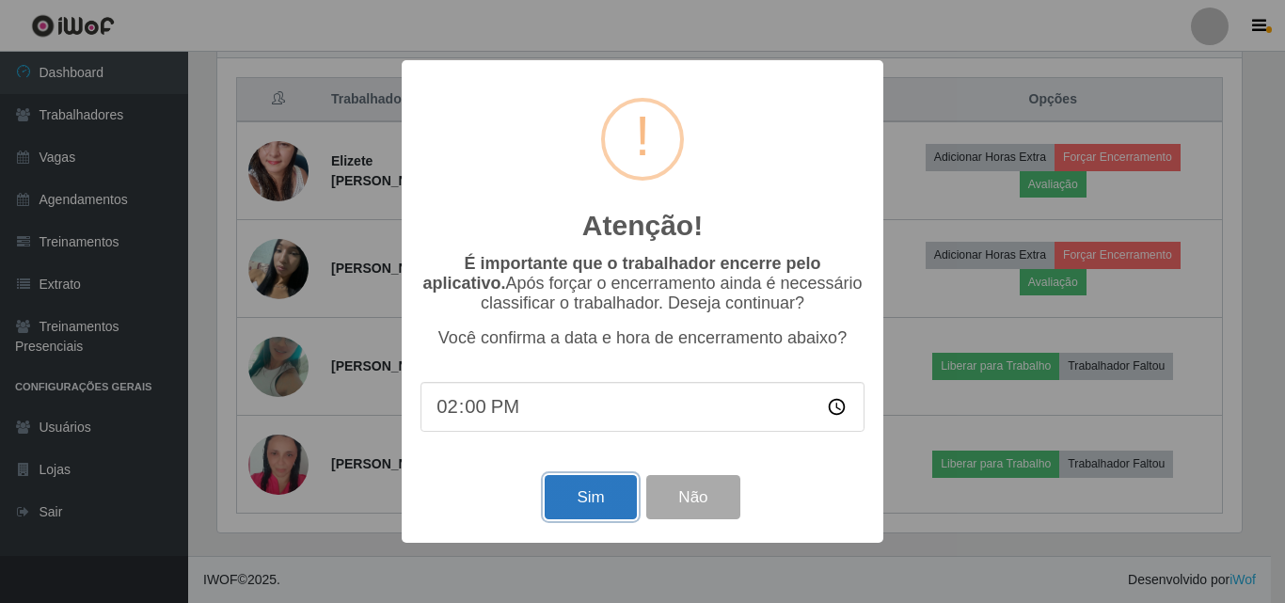
click at [578, 498] on button "Sim" at bounding box center [590, 497] width 91 height 44
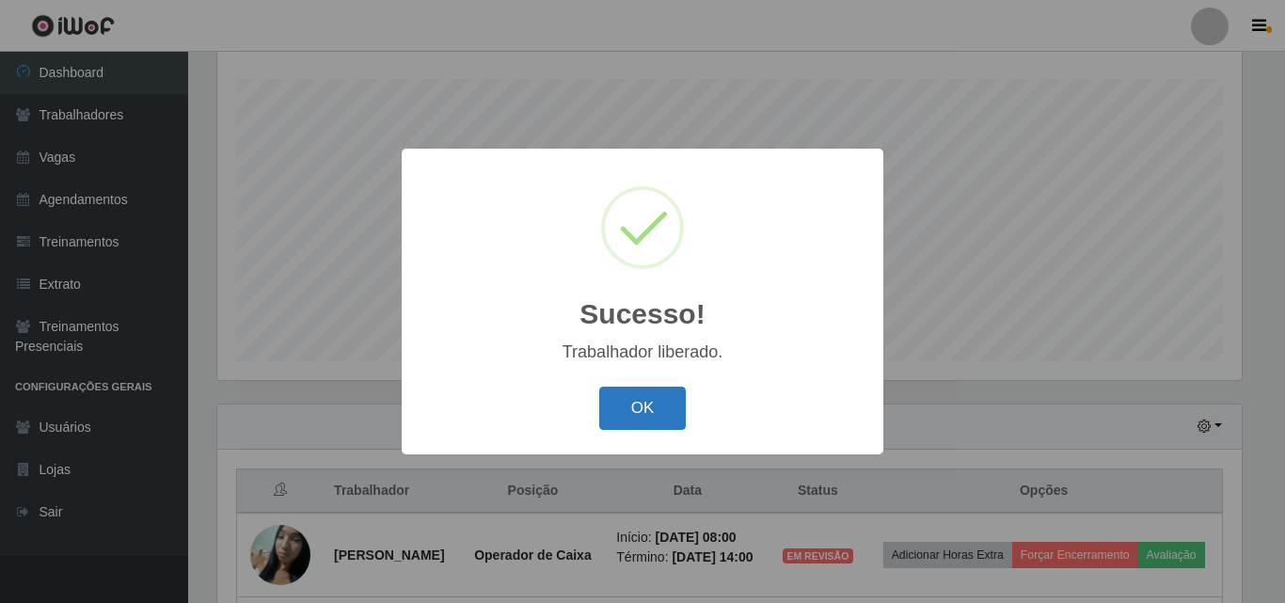
click at [661, 418] on button "OK" at bounding box center [642, 409] width 87 height 44
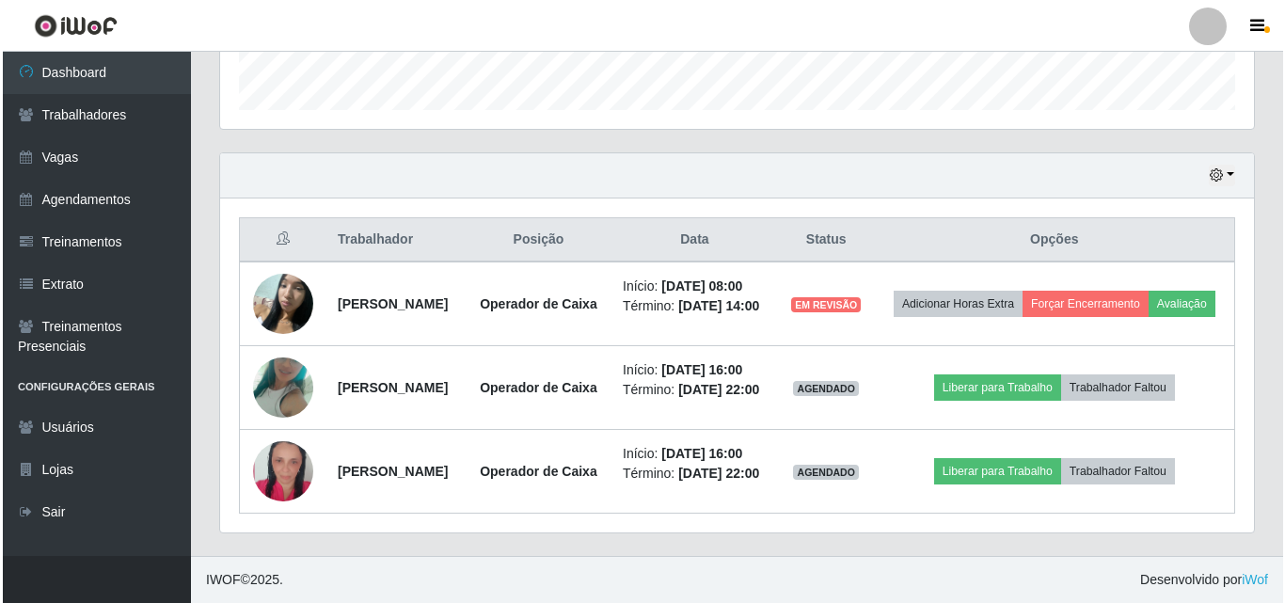
scroll to position [593, 0]
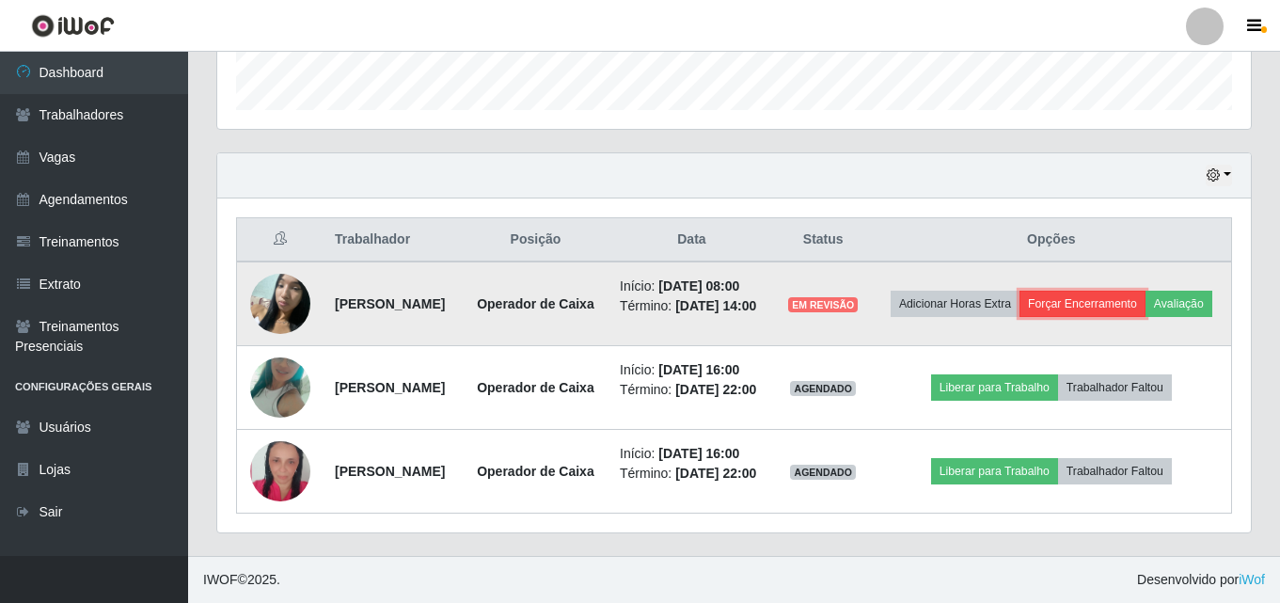
click at [1144, 291] on button "Forçar Encerramento" at bounding box center [1082, 304] width 126 height 26
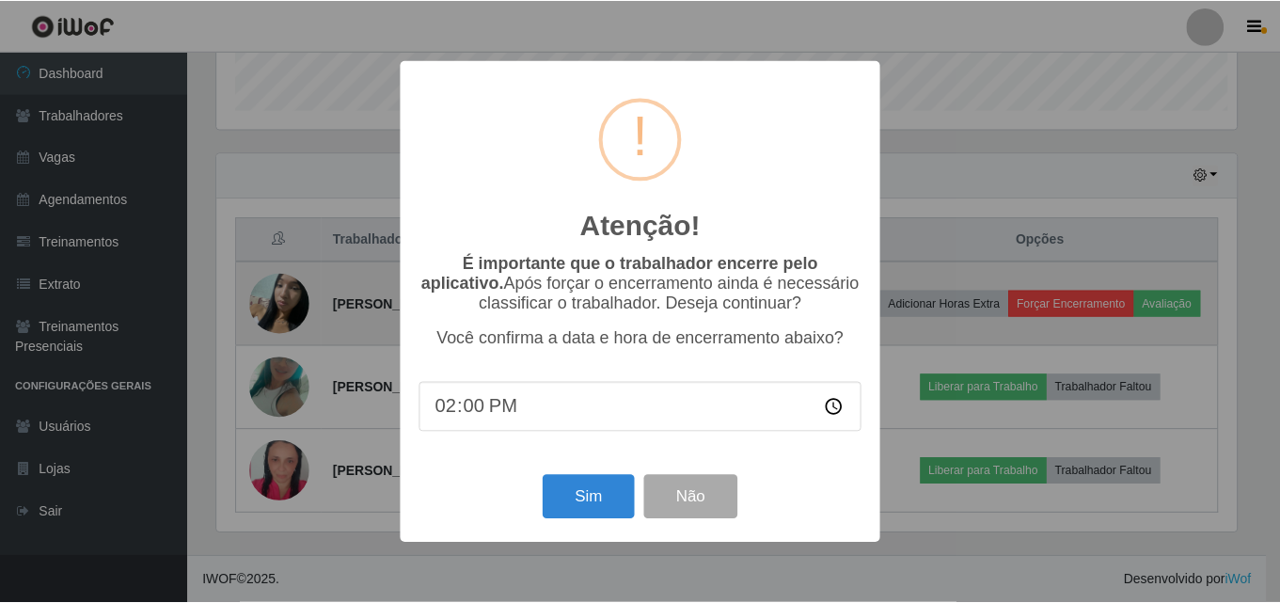
scroll to position [390, 1024]
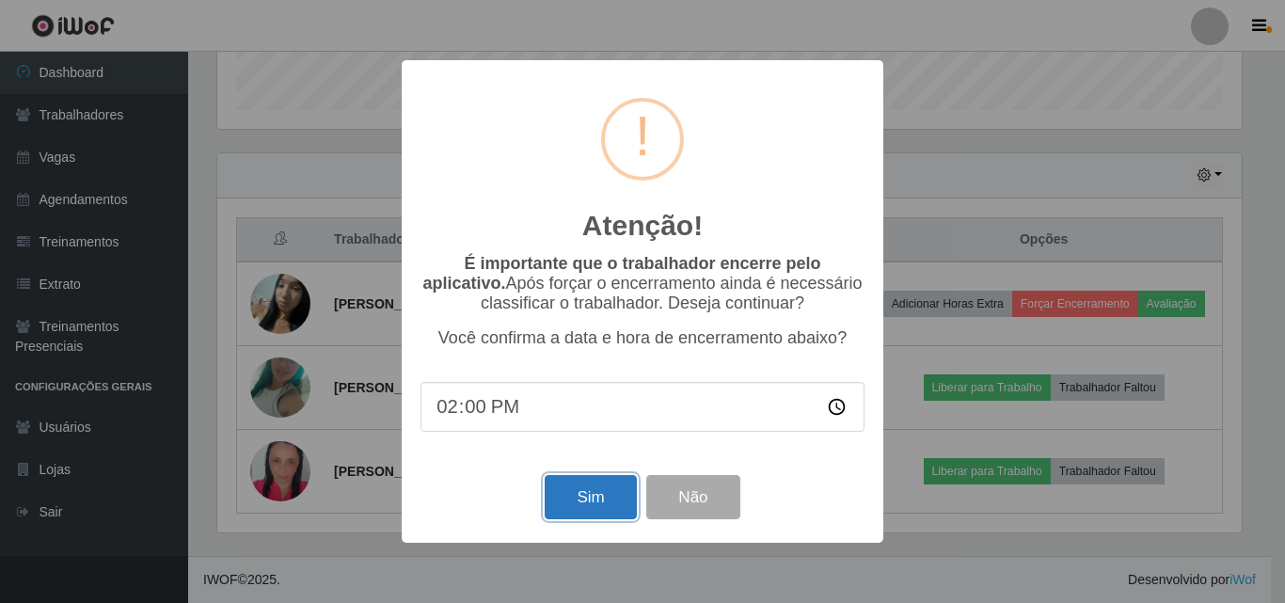
click at [596, 499] on button "Sim" at bounding box center [590, 497] width 91 height 44
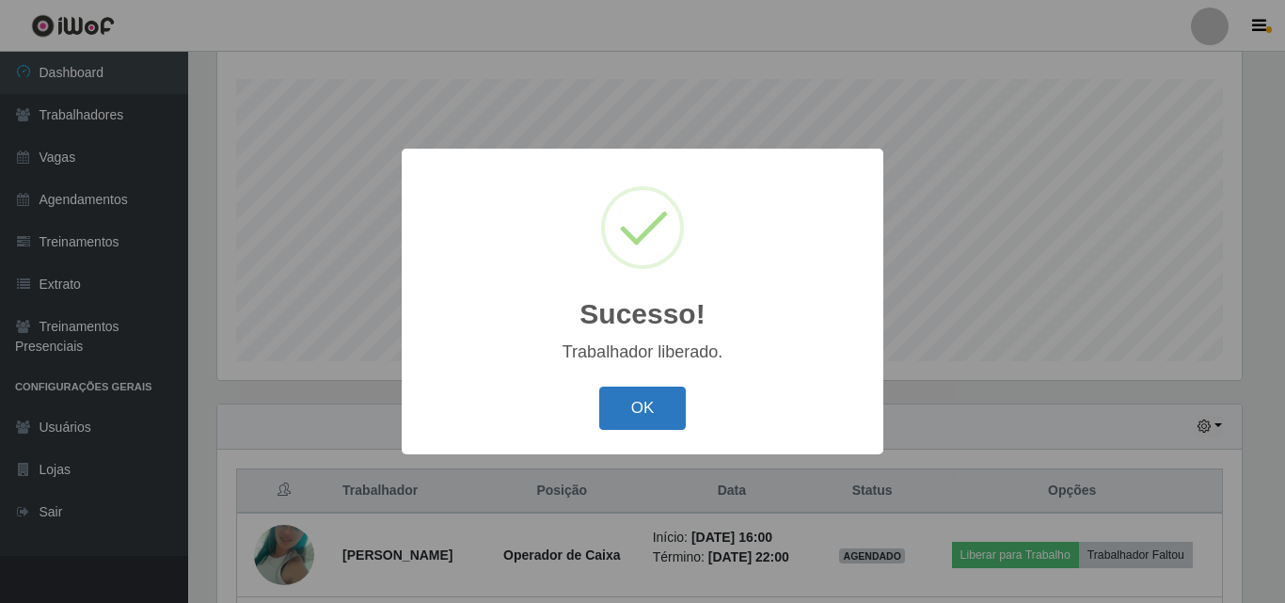
click at [656, 399] on button "OK" at bounding box center [642, 409] width 87 height 44
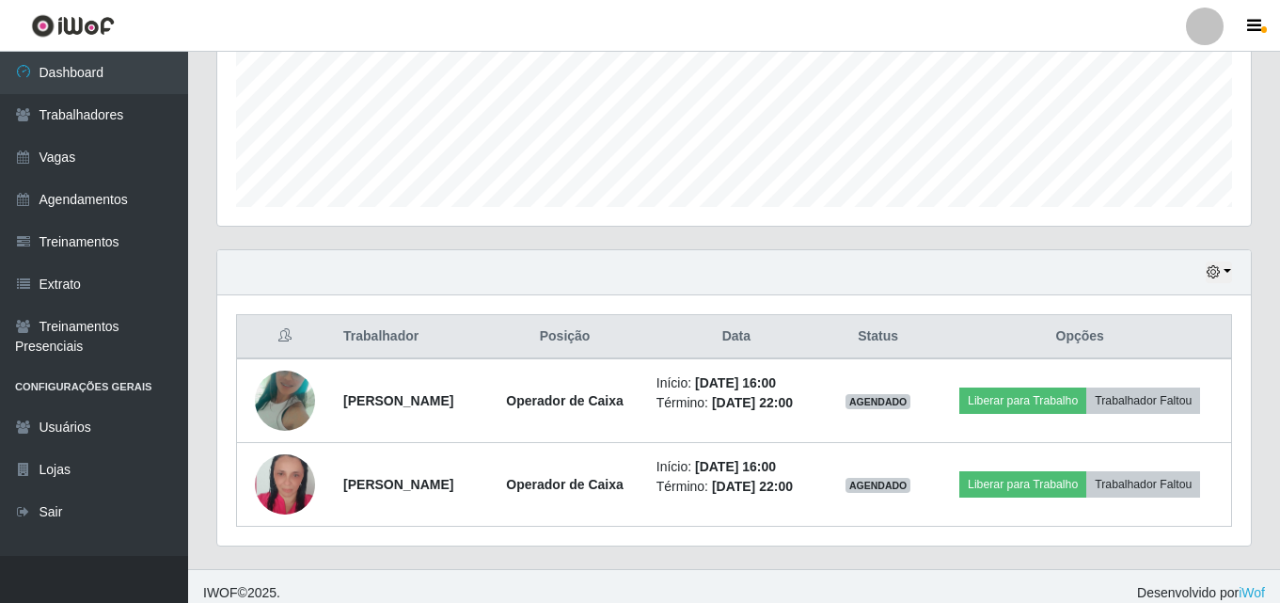
scroll to position [479, 0]
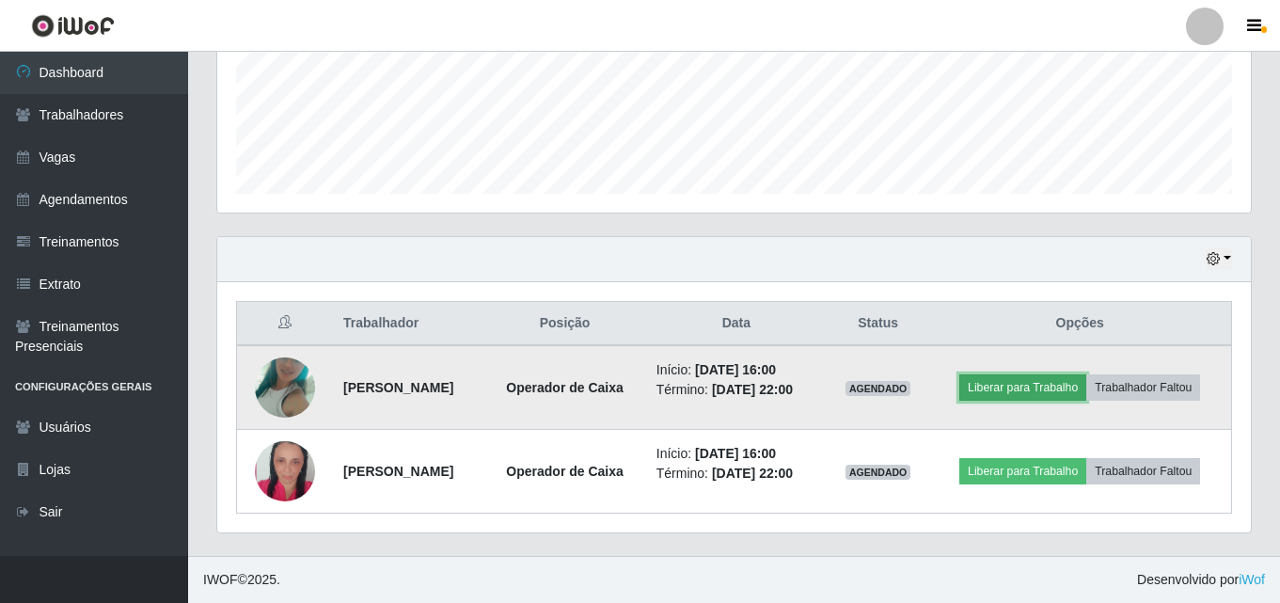
click at [1000, 394] on button "Liberar para Trabalho" at bounding box center [1022, 387] width 127 height 26
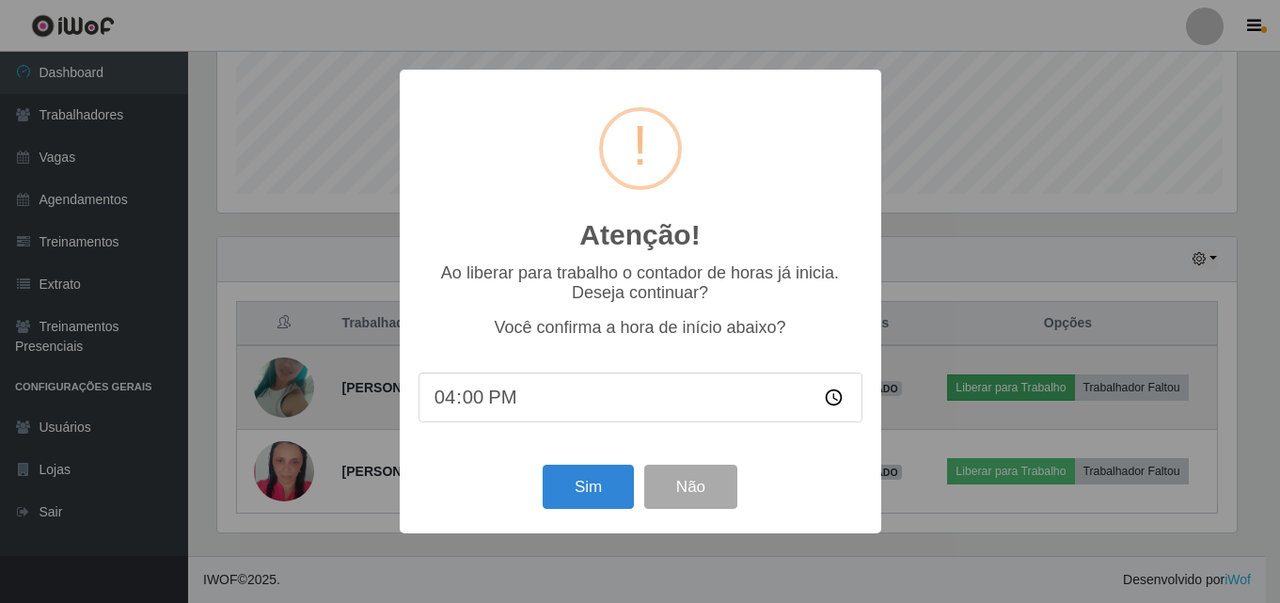
scroll to position [390, 1024]
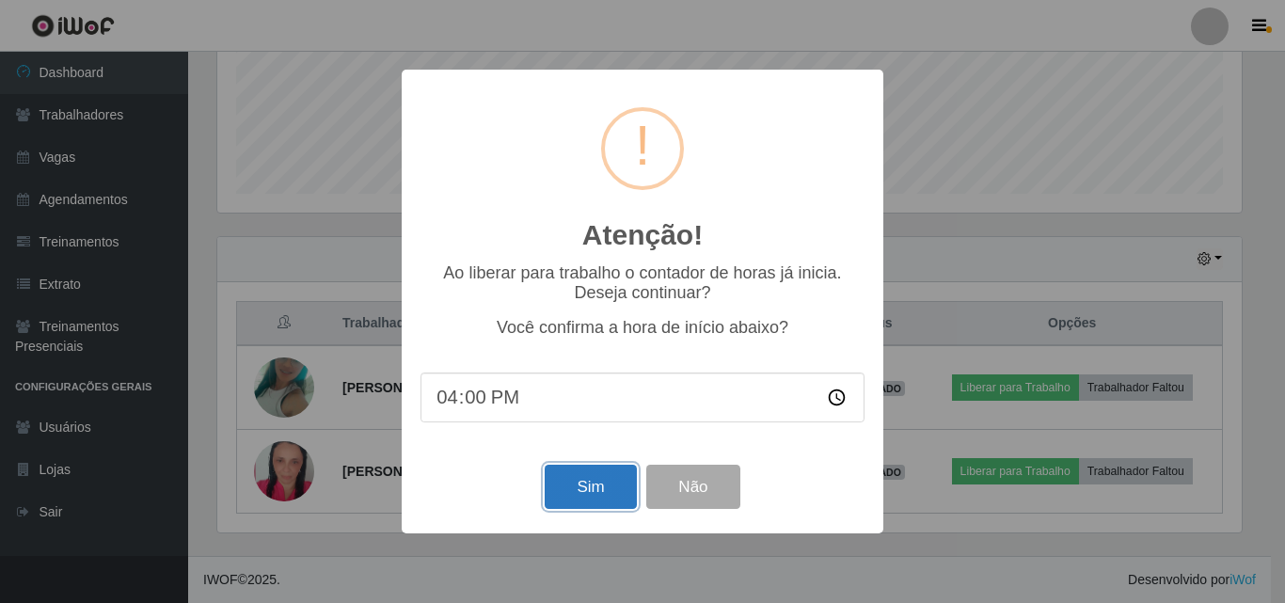
click at [596, 503] on button "Sim" at bounding box center [590, 487] width 91 height 44
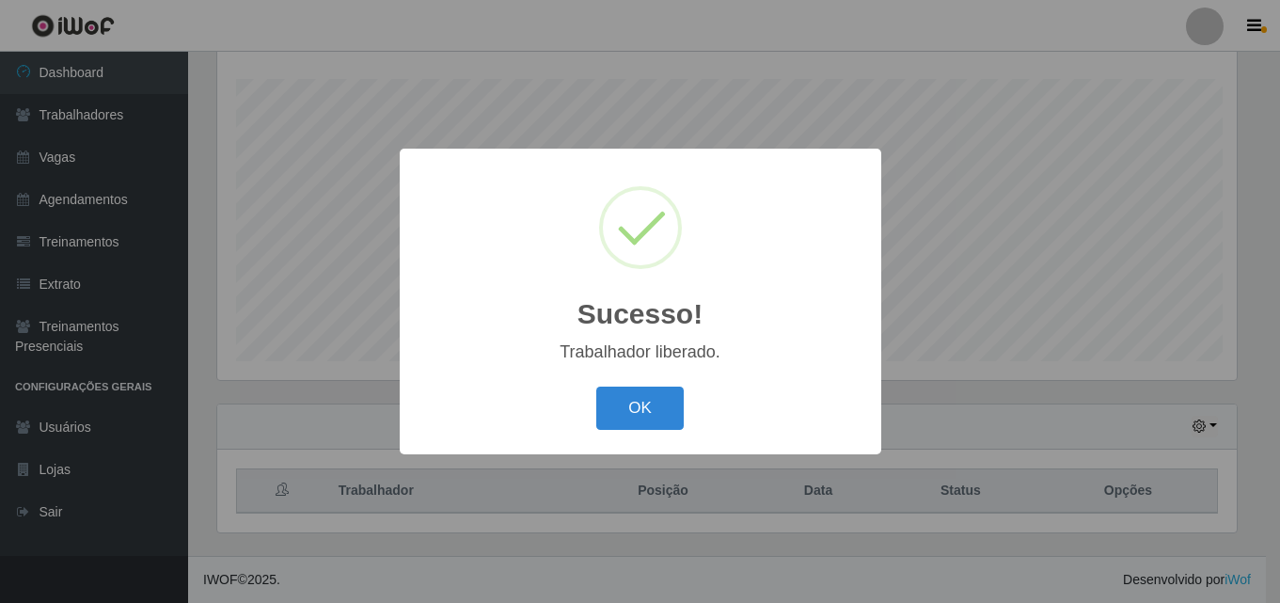
scroll to position [0, 0]
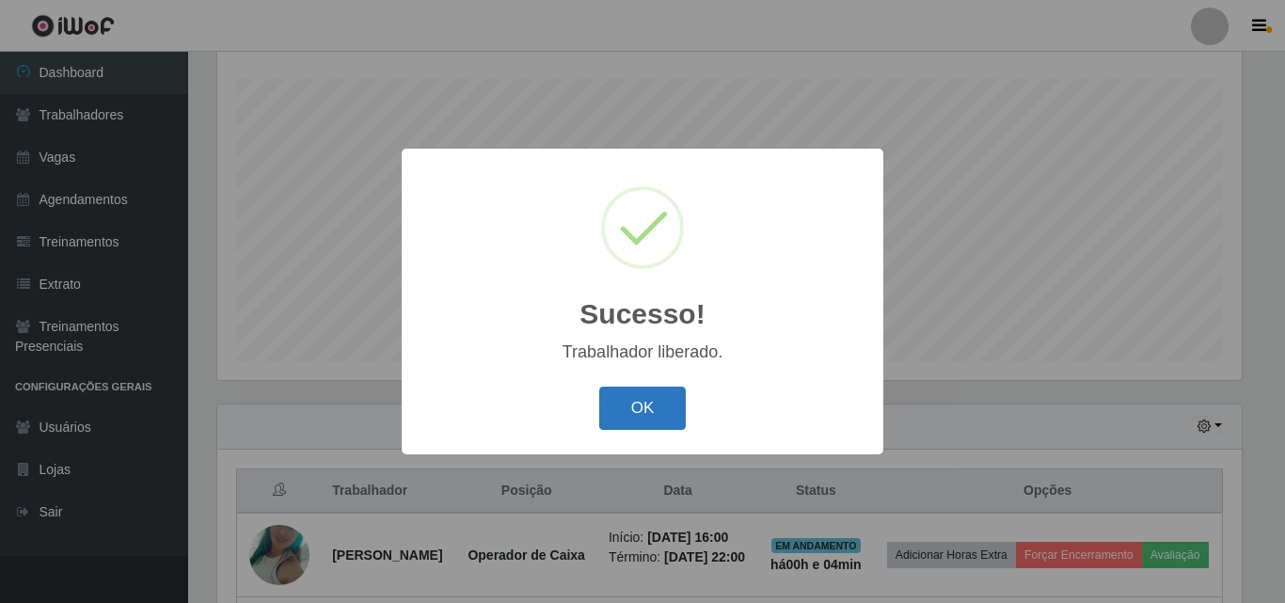
click at [653, 410] on button "OK" at bounding box center [642, 409] width 87 height 44
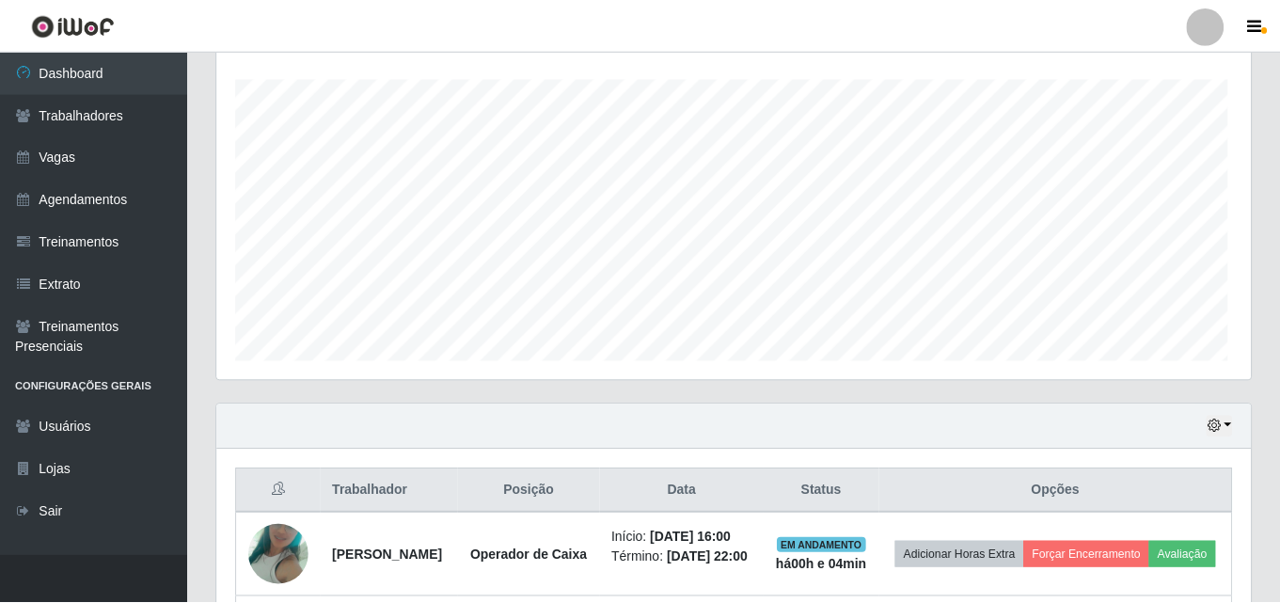
scroll to position [940089, 939446]
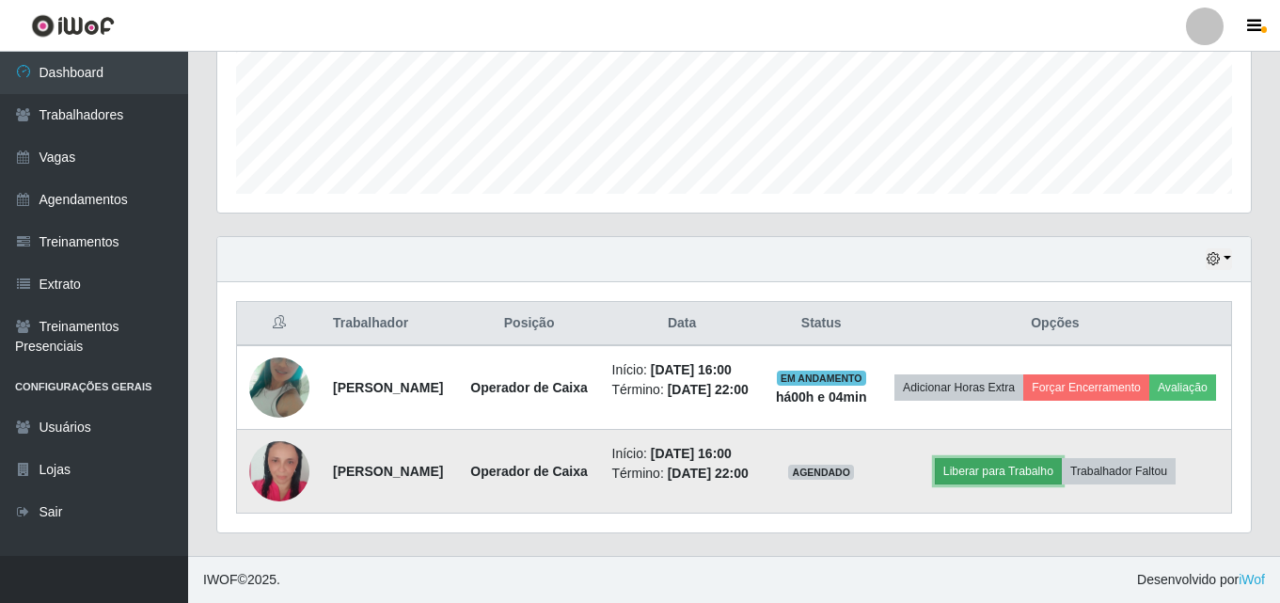
click at [1030, 458] on button "Liberar para Trabalho" at bounding box center [998, 471] width 127 height 26
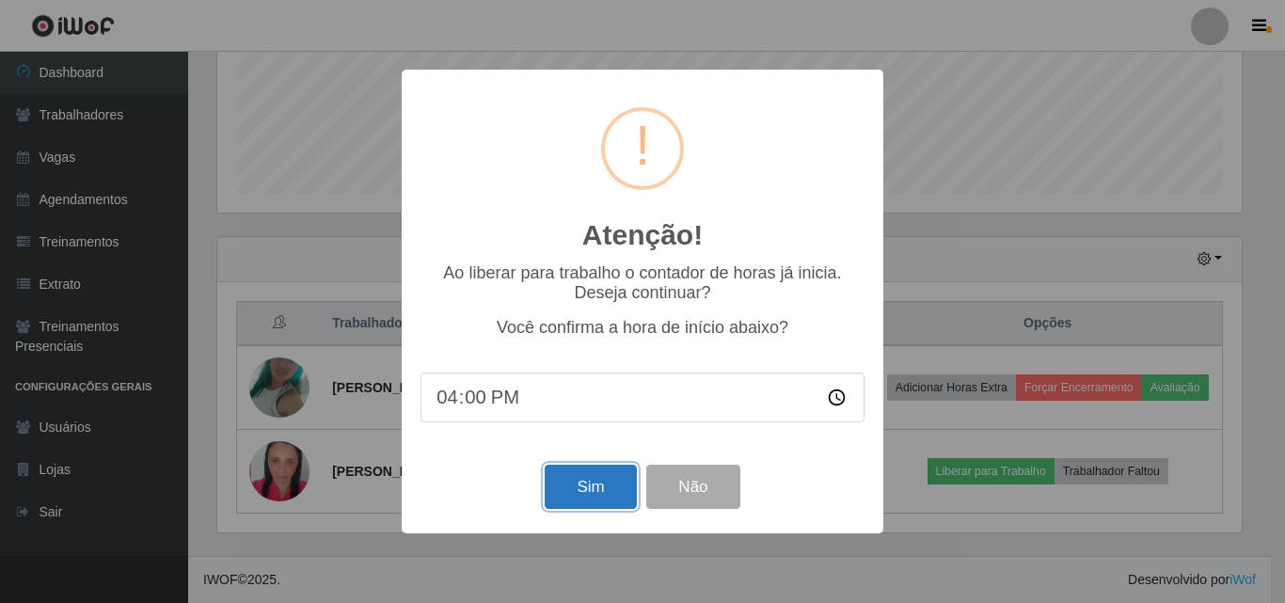
click at [593, 495] on button "Sim" at bounding box center [590, 487] width 91 height 44
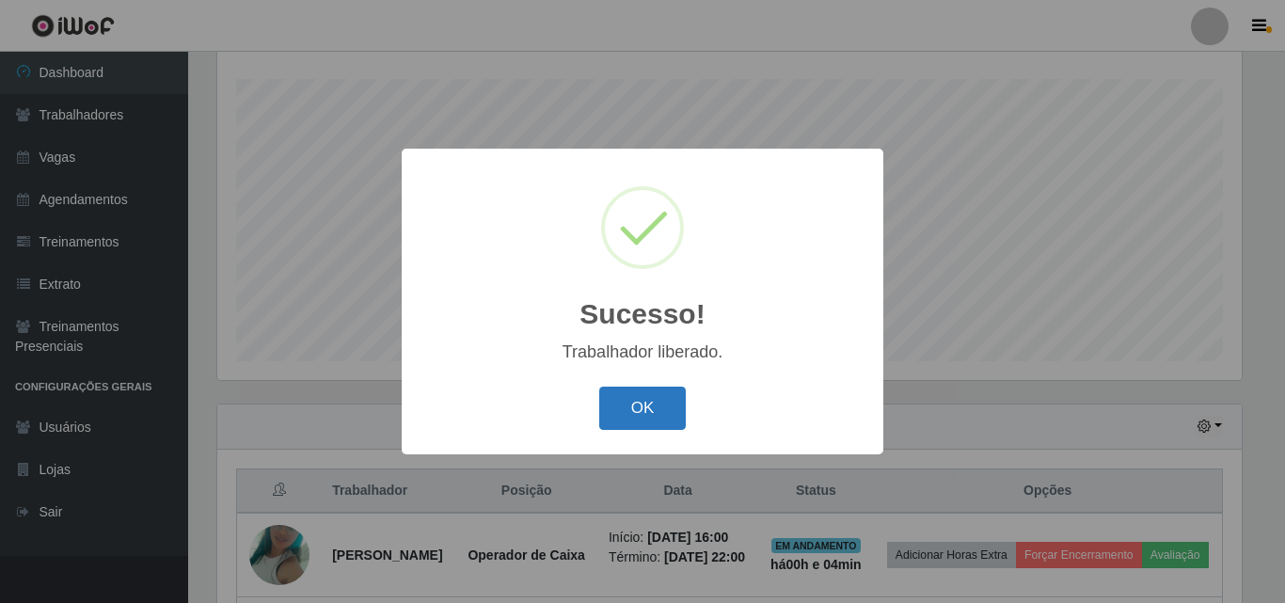
click at [646, 402] on button "OK" at bounding box center [642, 409] width 87 height 44
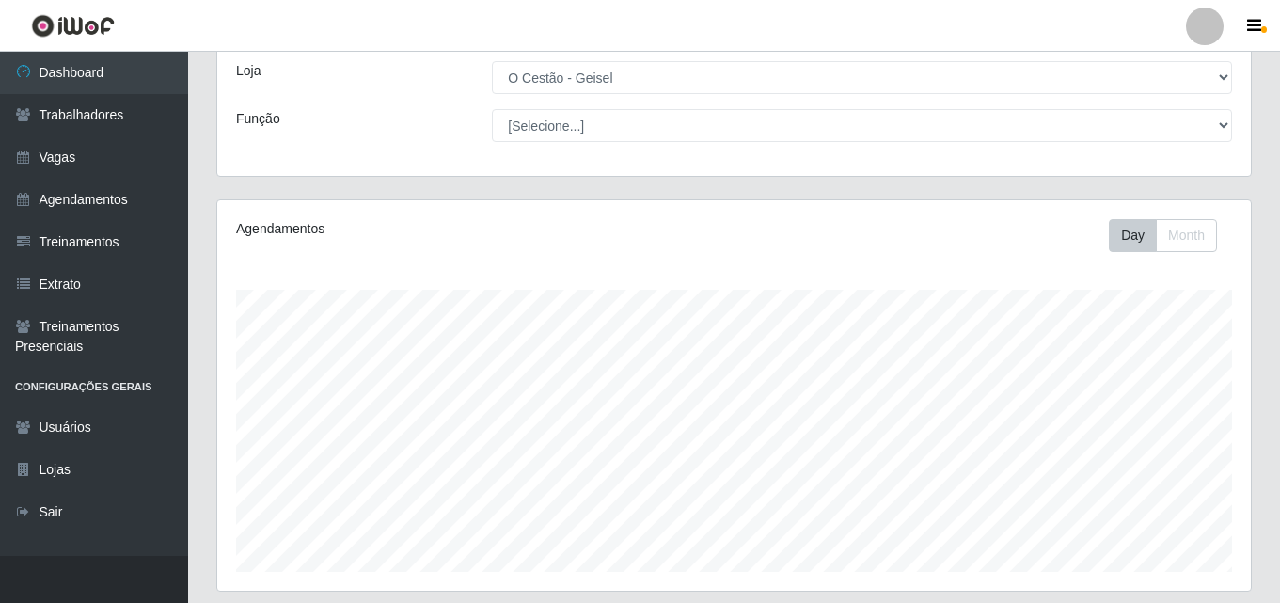
scroll to position [0, 0]
